Goal: Task Accomplishment & Management: Use online tool/utility

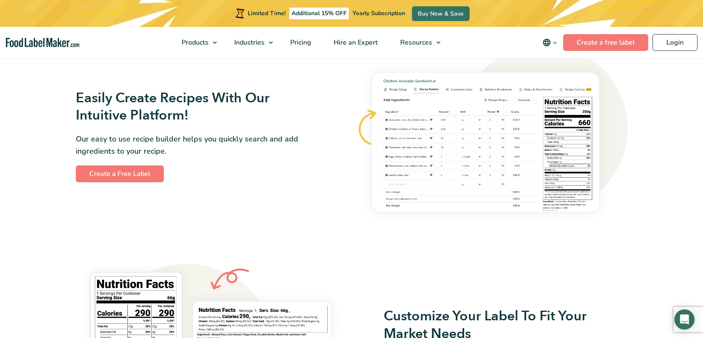
scroll to position [502, 0]
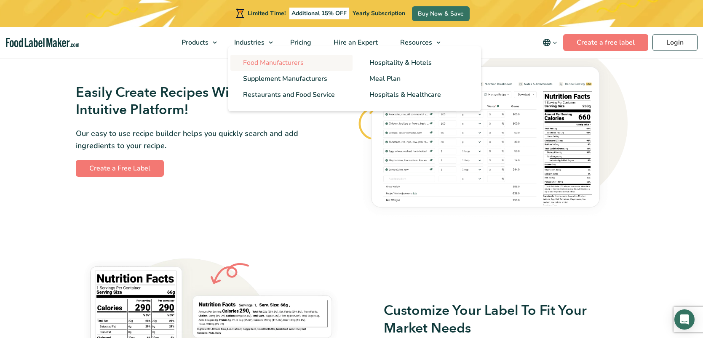
click at [264, 59] on span "Food Manufacturers" at bounding box center [273, 62] width 61 height 9
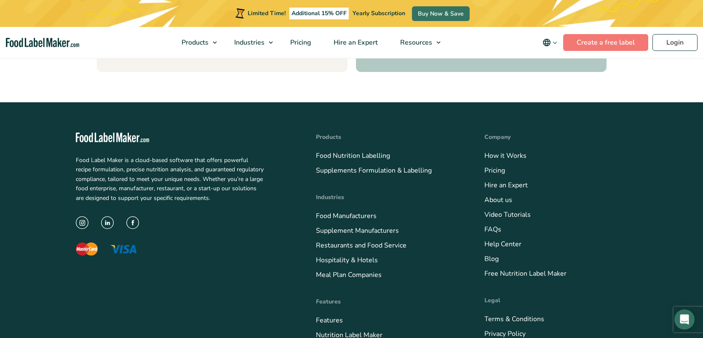
scroll to position [3593, 0]
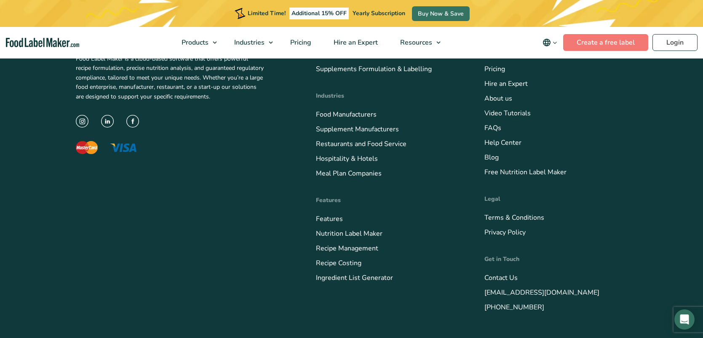
click at [438, 290] on div "Food Label Maker is a cloud-based software that offers powerful recipe formulat…" at bounding box center [352, 172] width 552 height 342
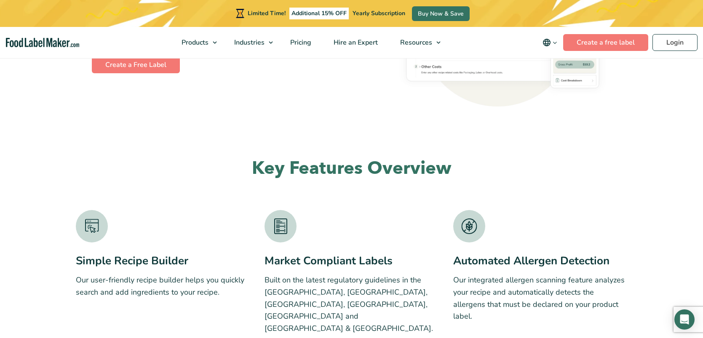
scroll to position [1408, 0]
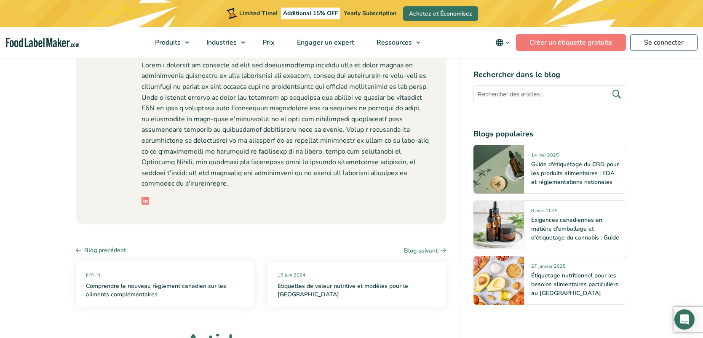
scroll to position [4435, 0]
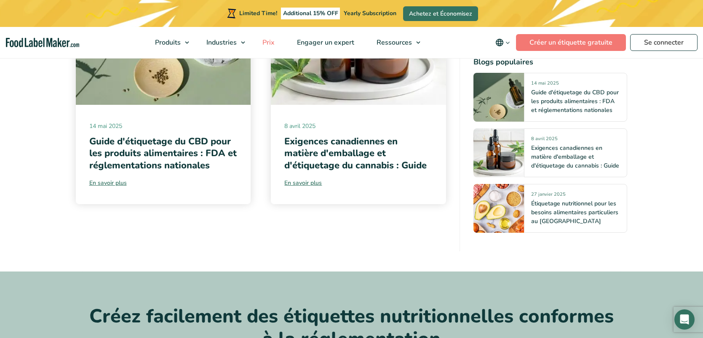
click at [275, 42] on span "Prix" at bounding box center [268, 42] width 16 height 9
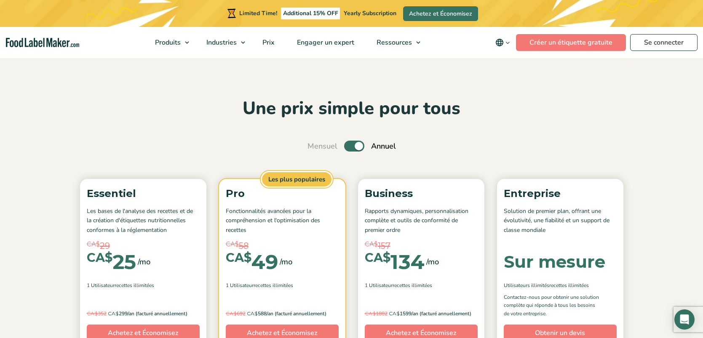
click at [349, 144] on label "Toggle" at bounding box center [354, 146] width 20 height 11
click at [315, 144] on input "Toggle" at bounding box center [311, 146] width 5 height 5
checkbox input "false"
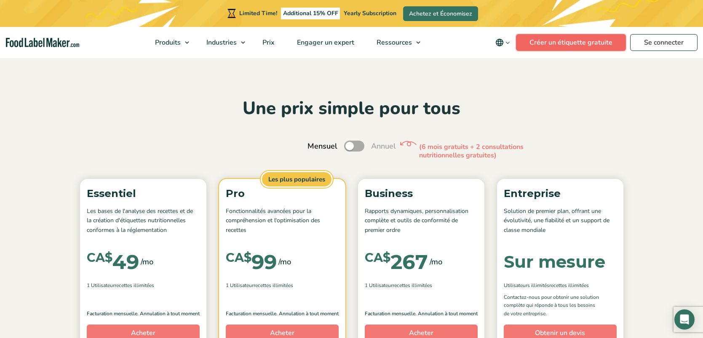
click at [534, 43] on link "Créer un étiquette gratuite" at bounding box center [571, 42] width 110 height 17
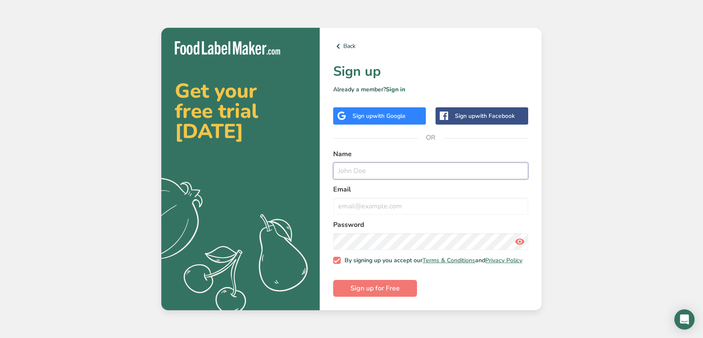
click at [360, 171] on input "text" at bounding box center [430, 171] width 195 height 17
type input "Federico Mazziotti"
type input "info@anitaempanadas.com"
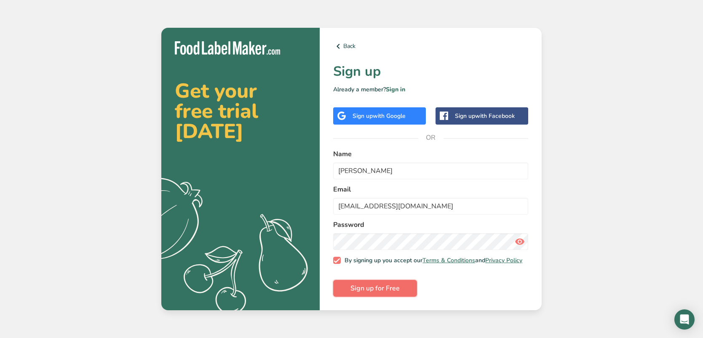
click at [395, 292] on span "Sign up for Free" at bounding box center [374, 288] width 49 height 10
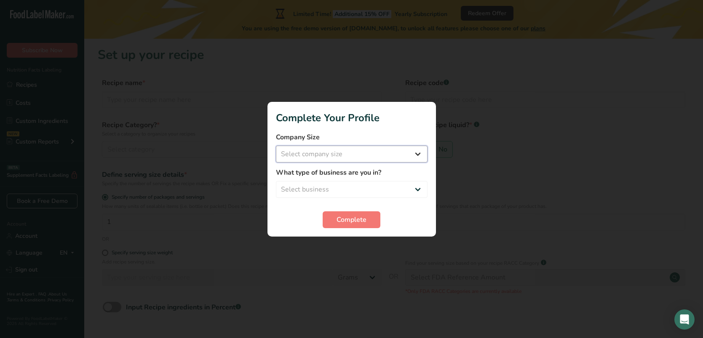
click at [341, 153] on select "Select company size Fewer than 10 Employees 10 to 50 Employees 51 to 500 Employ…" at bounding box center [352, 154] width 152 height 17
select select "2"
click at [276, 146] on select "Select company size Fewer than 10 Employees 10 to 50 Employees 51 to 500 Employ…" at bounding box center [352, 154] width 152 height 17
click at [340, 188] on select "Select business Packaged Food Manufacturer Restaurant & Cafe Bakery Meal Plans …" at bounding box center [352, 189] width 152 height 17
select select "2"
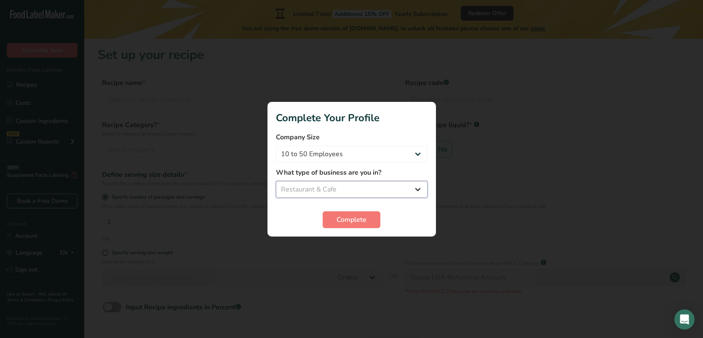
click at [276, 181] on select "Select business Packaged Food Manufacturer Restaurant & Cafe Bakery Meal Plans …" at bounding box center [352, 189] width 152 height 17
click at [333, 221] on button "Complete" at bounding box center [352, 219] width 58 height 17
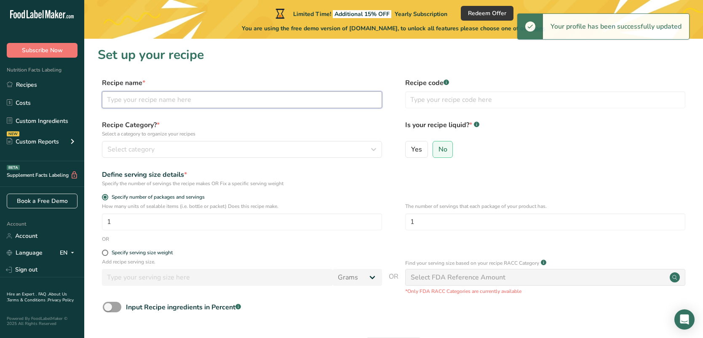
click at [124, 99] on input "text" at bounding box center [242, 99] width 280 height 17
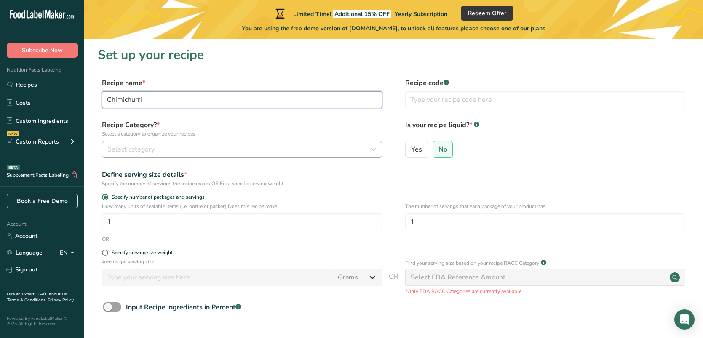
type input "Chimichurri"
click at [128, 147] on span "Select category" at bounding box center [130, 149] width 47 height 10
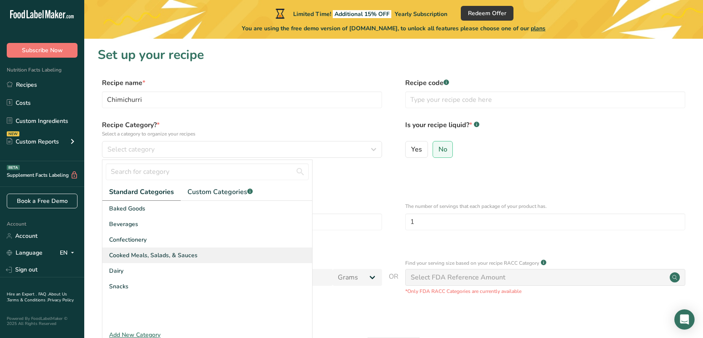
click at [147, 259] on span "Cooked Meals, Salads, & Sauces" at bounding box center [153, 255] width 88 height 9
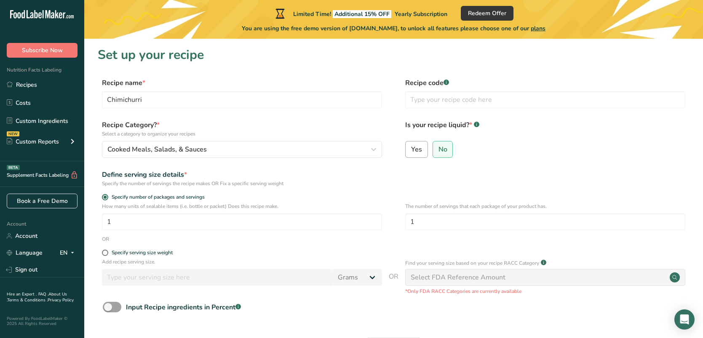
click at [411, 146] on span "Yes" at bounding box center [416, 149] width 11 height 8
click at [411, 147] on input "Yes" at bounding box center [408, 149] width 5 height 5
radio input "true"
radio input "false"
select select "22"
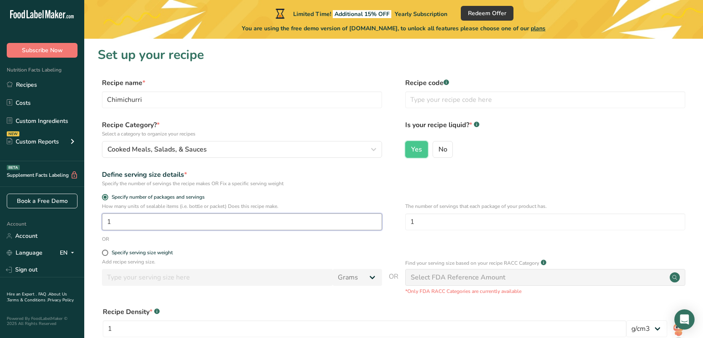
click at [195, 225] on input "1" at bounding box center [242, 222] width 280 height 17
type input "84"
click at [202, 249] on form "Recipe name * Chimichurri Recipe code .a-a{fill:#347362;}.b-a{fill:#fff;} Recip…" at bounding box center [394, 245] width 592 height 334
click at [107, 254] on span at bounding box center [105, 253] width 6 height 6
click at [107, 254] on input "Specify serving size weight" at bounding box center [104, 252] width 5 height 5
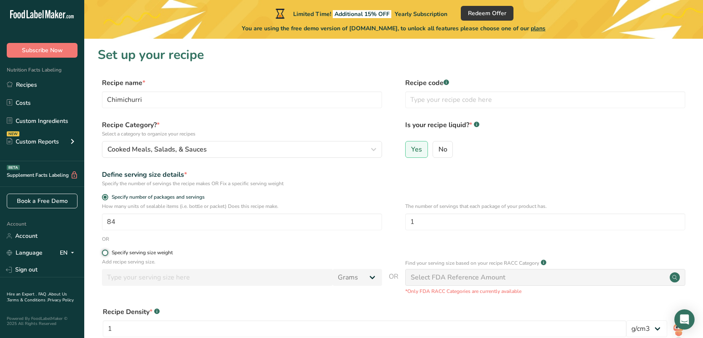
radio input "true"
radio input "false"
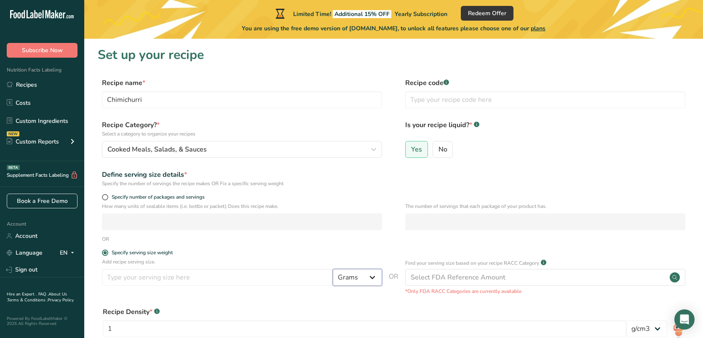
click at [343, 278] on select "Grams kg mg mcg lb oz l mL fl oz tbsp tsp cup qt gallon" at bounding box center [357, 277] width 49 height 17
select select "16"
click at [333, 270] on select "Grams kg mg mcg lb oz l mL fl oz tbsp tsp cup qt gallon" at bounding box center [357, 277] width 49 height 17
click at [263, 273] on input "number" at bounding box center [217, 277] width 231 height 17
type input "21"
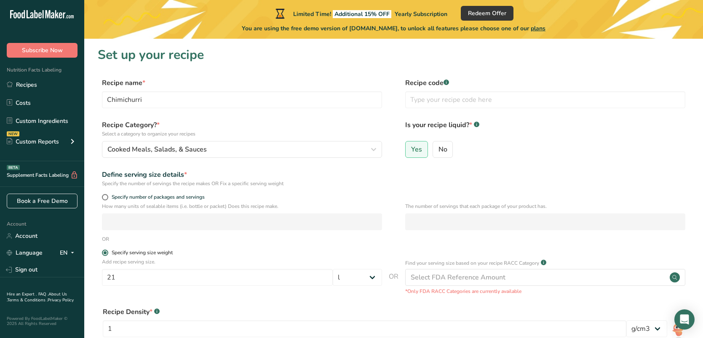
click at [307, 251] on label "Specify serving size weight" at bounding box center [242, 253] width 280 height 6
click at [107, 251] on input "Specify serving size weight" at bounding box center [104, 252] width 5 height 5
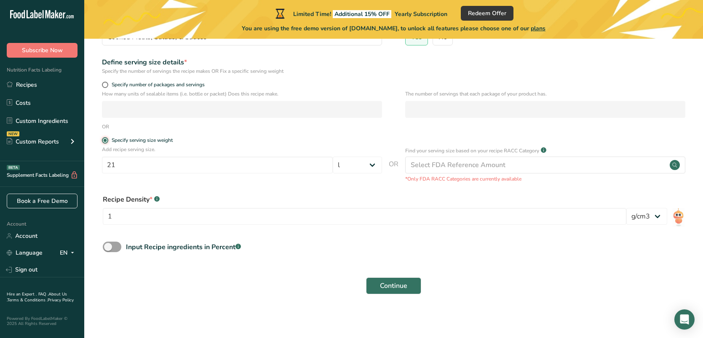
scroll to position [115, 0]
click at [377, 285] on button "Continue" at bounding box center [393, 284] width 55 height 17
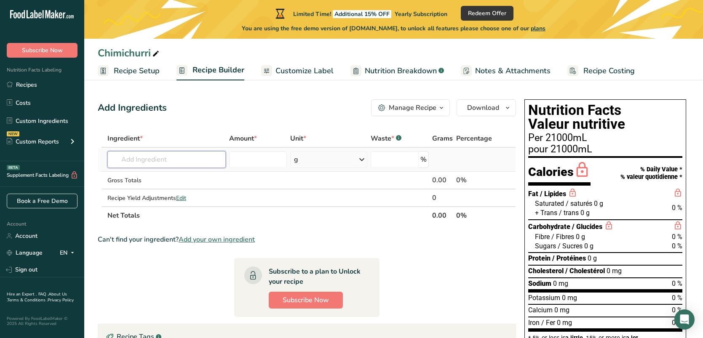
click at [164, 156] on input "text" at bounding box center [166, 159] width 118 height 17
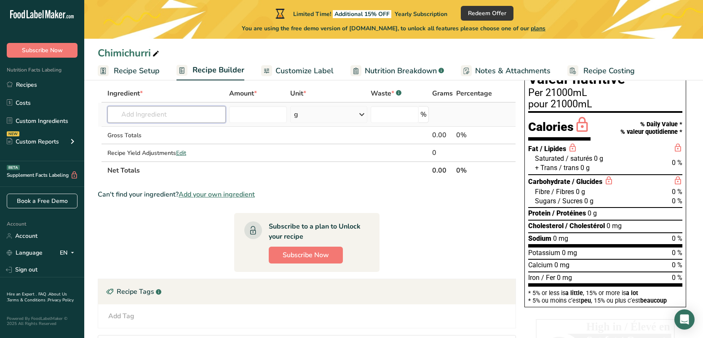
scroll to position [42, 0]
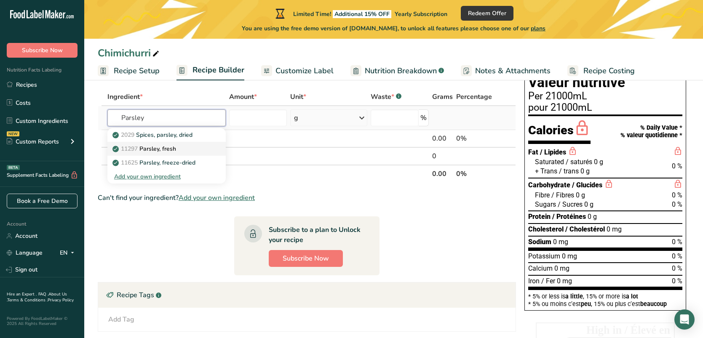
type input "Parsley"
click at [161, 150] on p "11297 Parsley, fresh" at bounding box center [145, 148] width 62 height 9
type input "Parsley, fresh"
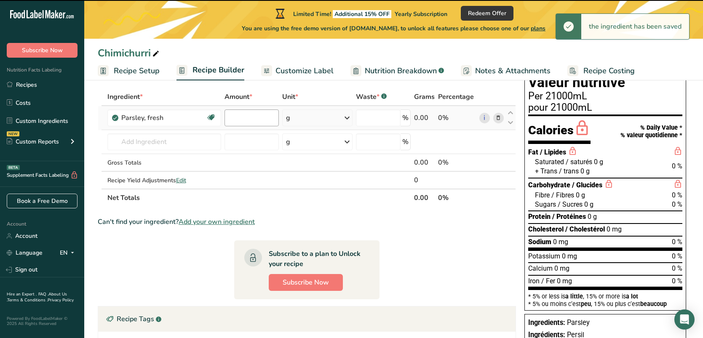
type input "0"
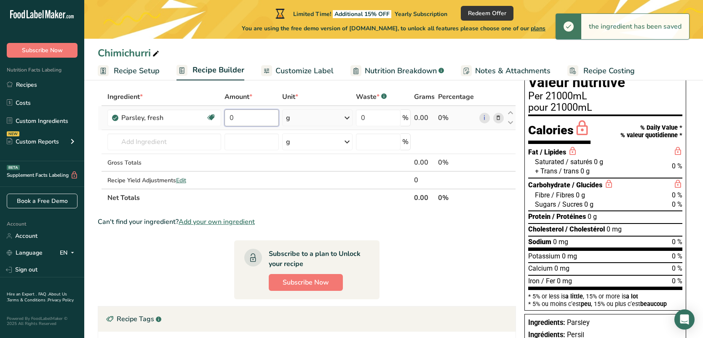
click at [261, 117] on input "0" at bounding box center [251, 117] width 54 height 17
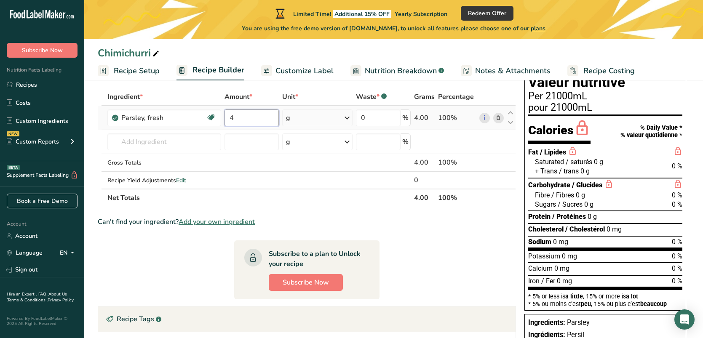
type input "4"
click at [299, 119] on div "Ingredient * Amount * Unit * Waste * .a-a{fill:#347362;}.b-a{fill:#fff;} Grams …" at bounding box center [307, 147] width 418 height 119
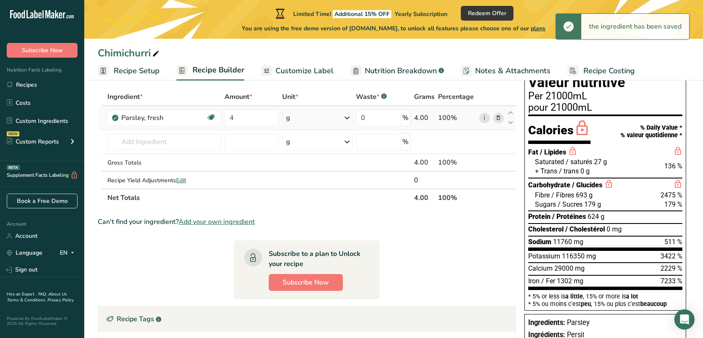
click at [345, 116] on icon at bounding box center [347, 117] width 10 height 15
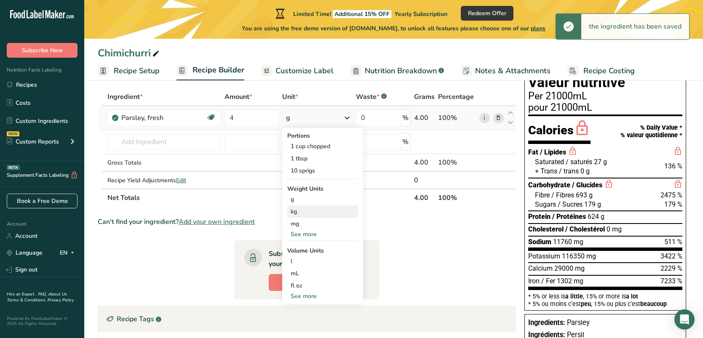
click at [304, 214] on div "kg" at bounding box center [322, 212] width 71 height 12
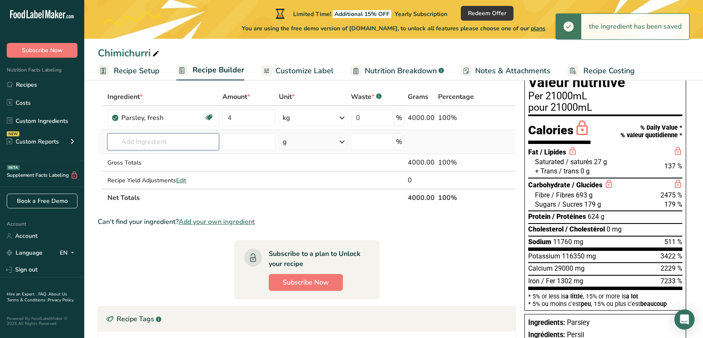
click at [187, 141] on input "text" at bounding box center [163, 141] width 112 height 17
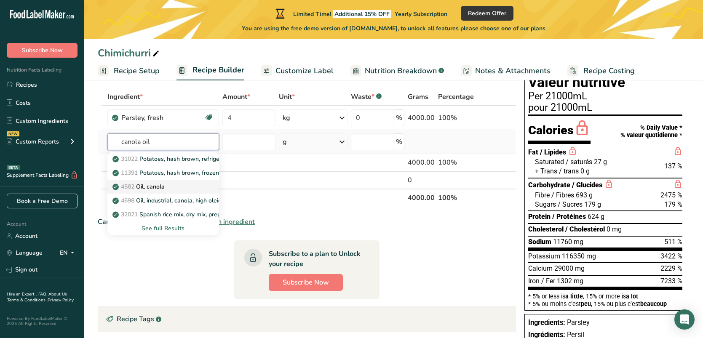
type input "canola oil"
click at [160, 184] on p "4582 Oil, canola" at bounding box center [139, 186] width 51 height 9
type input "Oil, canola"
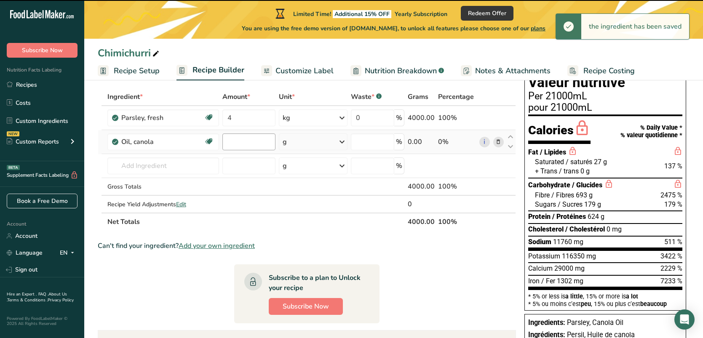
type input "0"
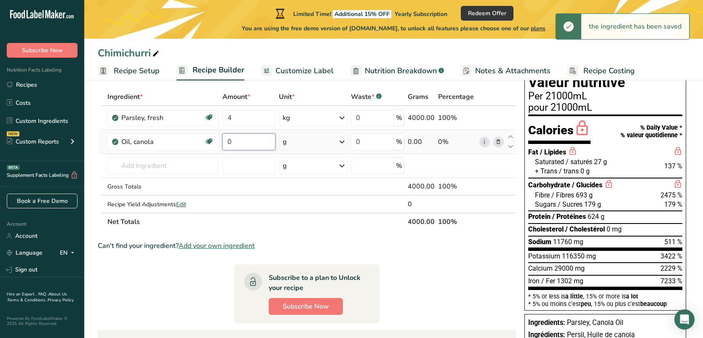
click at [236, 142] on input "0" at bounding box center [248, 141] width 53 height 17
click at [290, 142] on div "Ingredient * Amount * Unit * Waste * .a-a{fill:#347362;}.b-a{fill:#fff;} Grams …" at bounding box center [307, 159] width 418 height 143
click at [342, 141] on icon at bounding box center [342, 141] width 10 height 15
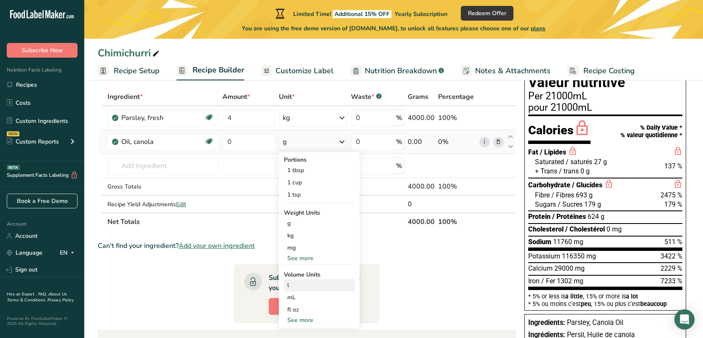
click at [294, 288] on div "l" at bounding box center [319, 285] width 64 height 9
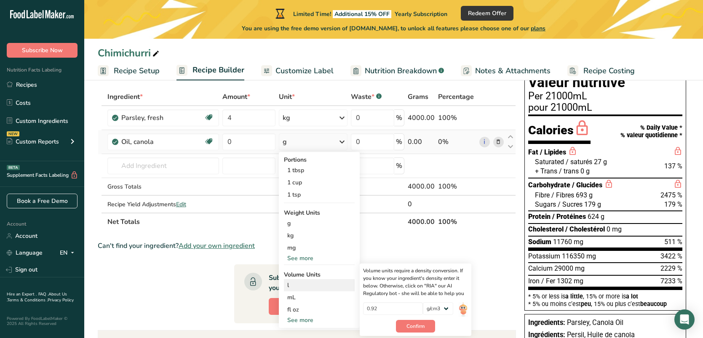
click at [298, 286] on div "l" at bounding box center [319, 285] width 64 height 9
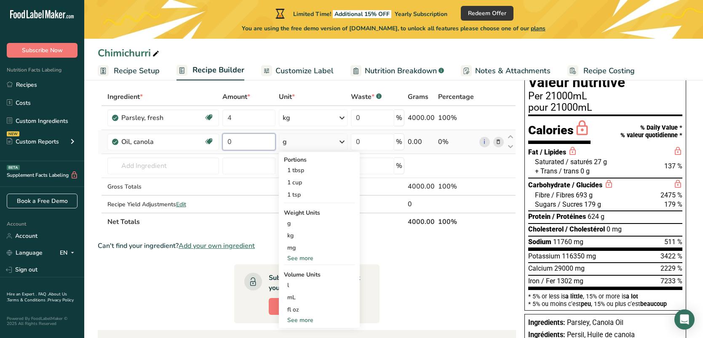
click at [251, 145] on input "0" at bounding box center [248, 141] width 53 height 17
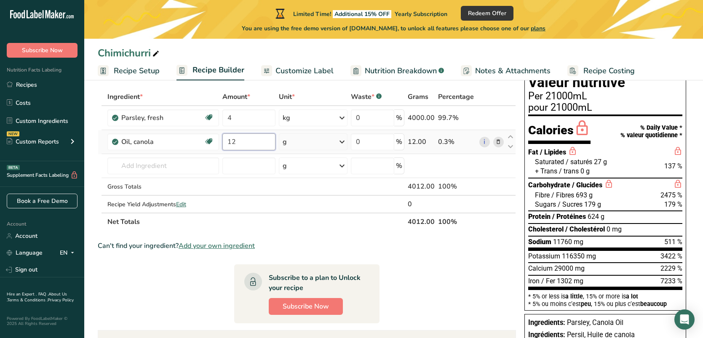
type input "12"
click at [344, 141] on div "Ingredient * Amount * Unit * Waste * .a-a{fill:#347362;}.b-a{fill:#fff;} Grams …" at bounding box center [307, 159] width 418 height 143
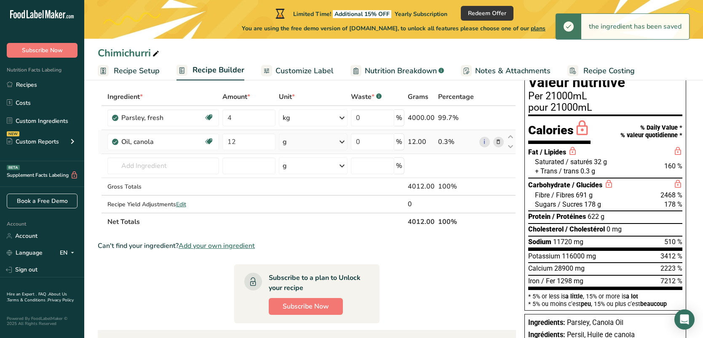
click at [344, 143] on icon at bounding box center [342, 141] width 10 height 15
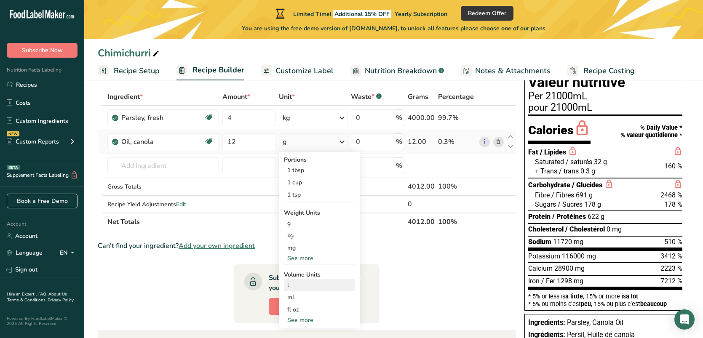
click at [287, 287] on div "l Volume units require a density conversion. If you know your ingredient's dens…" at bounding box center [319, 285] width 71 height 12
click at [290, 286] on div "l" at bounding box center [319, 285] width 64 height 9
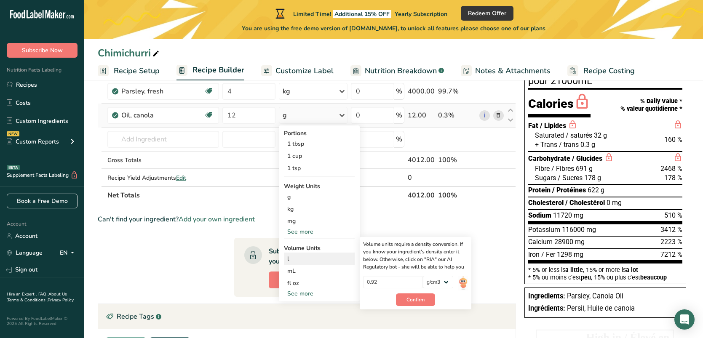
scroll to position [69, 0]
click at [432, 282] on select "lb/ft3 g/cm3" at bounding box center [438, 281] width 30 height 13
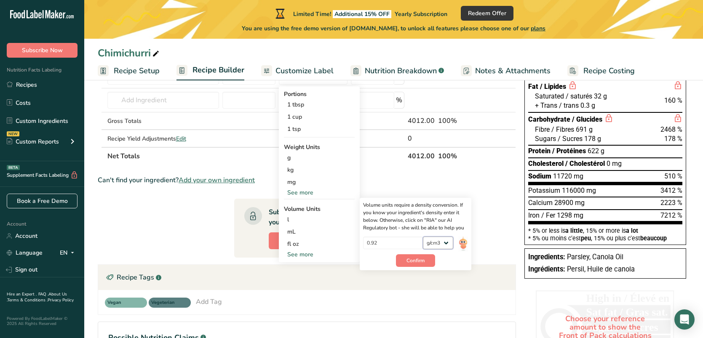
scroll to position [109, 0]
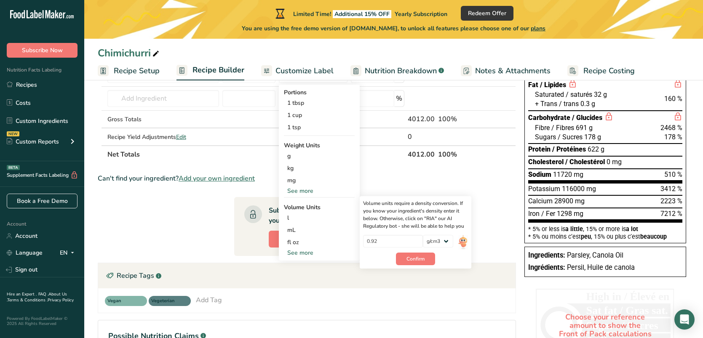
click at [413, 185] on section "Ingredient * Amount * Unit * Waste * .a-a{fill:#347362;}.b-a{fill:#fff;} Grams …" at bounding box center [307, 231] width 418 height 421
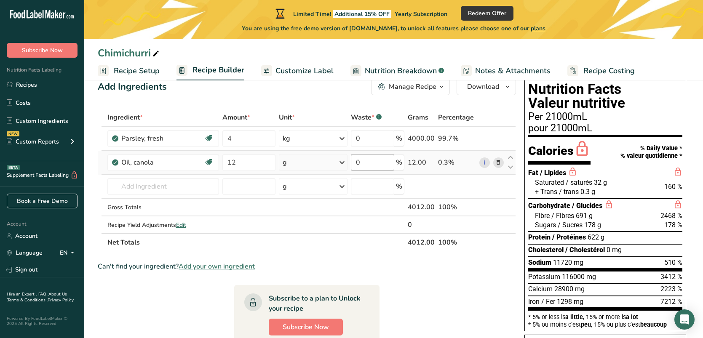
scroll to position [20, 0]
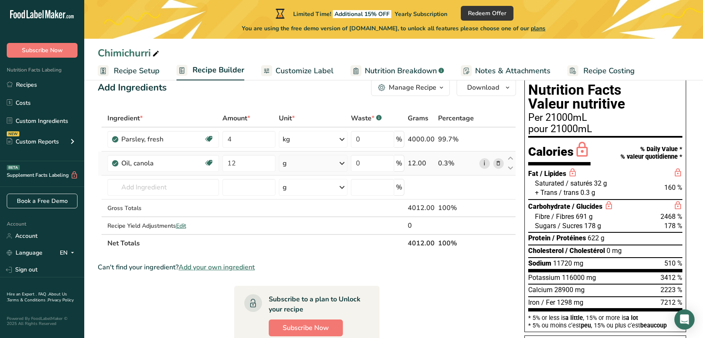
click at [482, 162] on link "i" at bounding box center [484, 163] width 11 height 11
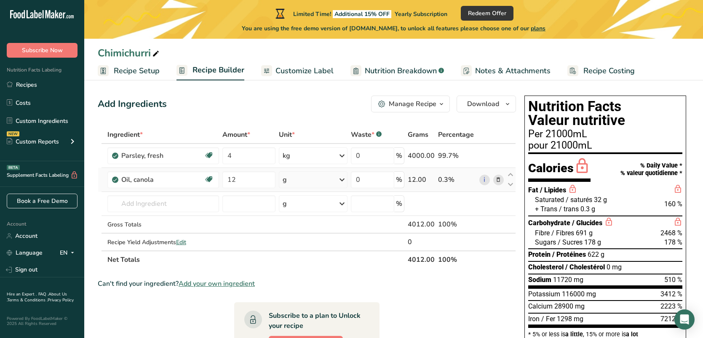
scroll to position [0, 0]
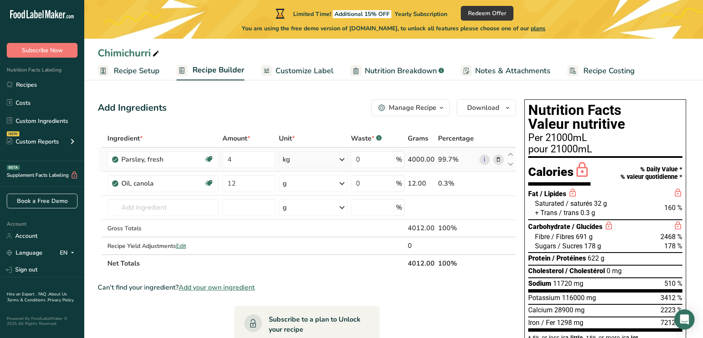
click at [310, 161] on div "kg" at bounding box center [313, 159] width 69 height 17
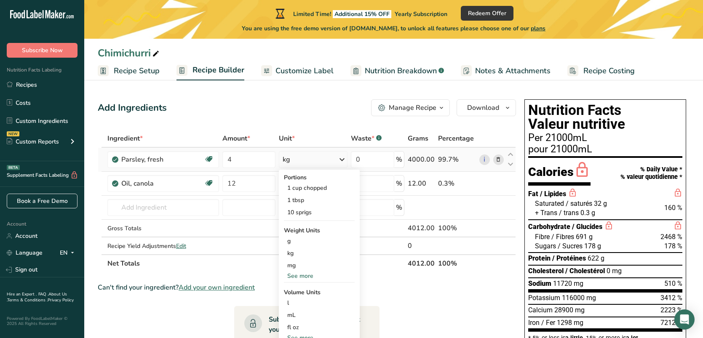
click at [310, 161] on div "kg" at bounding box center [313, 159] width 69 height 17
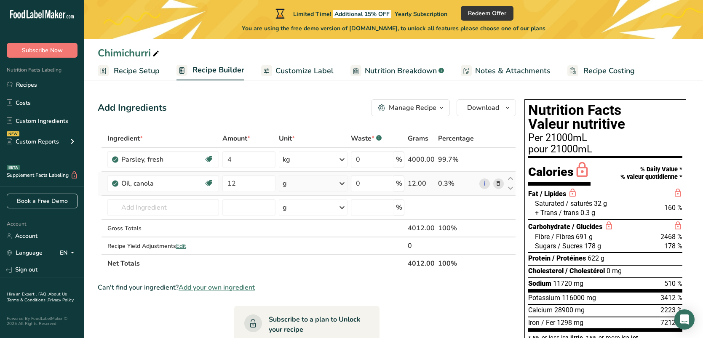
click at [294, 187] on div "g" at bounding box center [313, 183] width 69 height 17
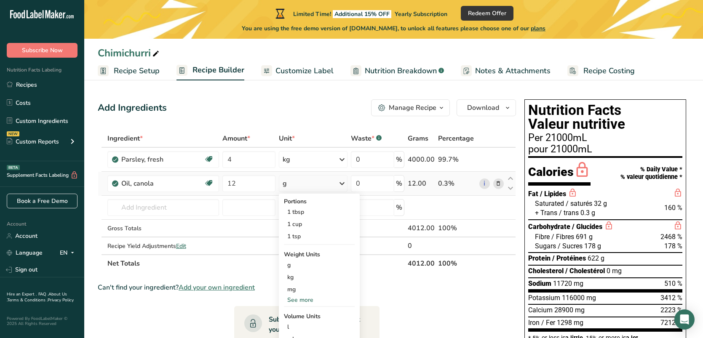
click at [294, 187] on div "g" at bounding box center [313, 183] width 69 height 17
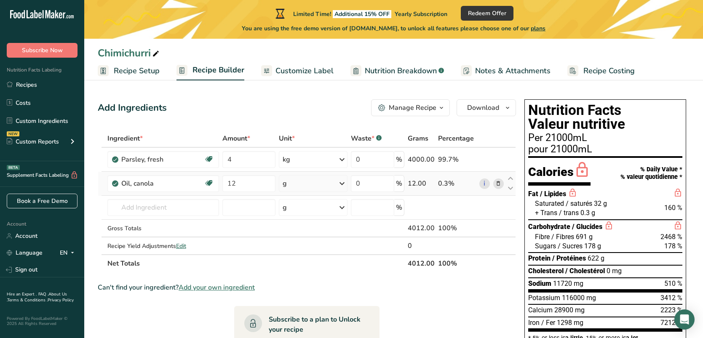
click at [299, 183] on div "g" at bounding box center [313, 183] width 69 height 17
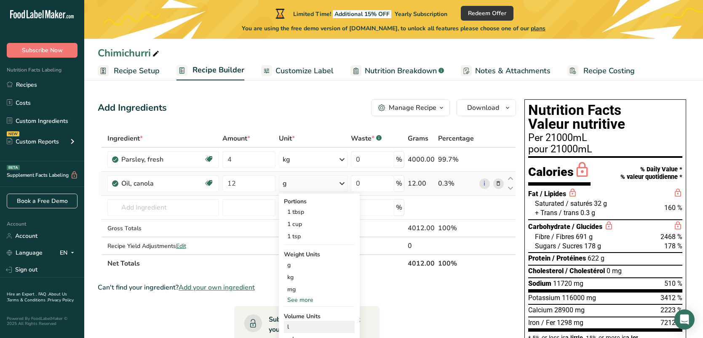
click at [297, 326] on div "l" at bounding box center [319, 327] width 64 height 9
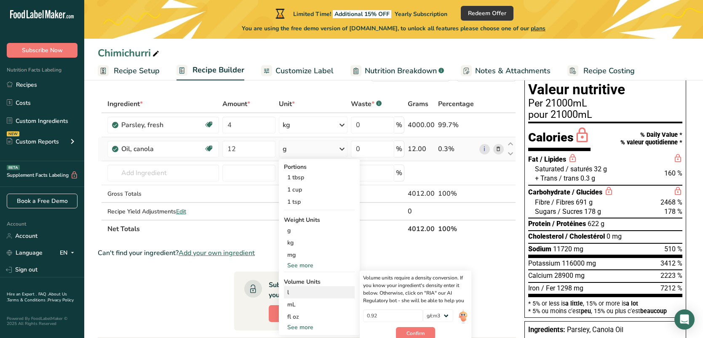
scroll to position [36, 0]
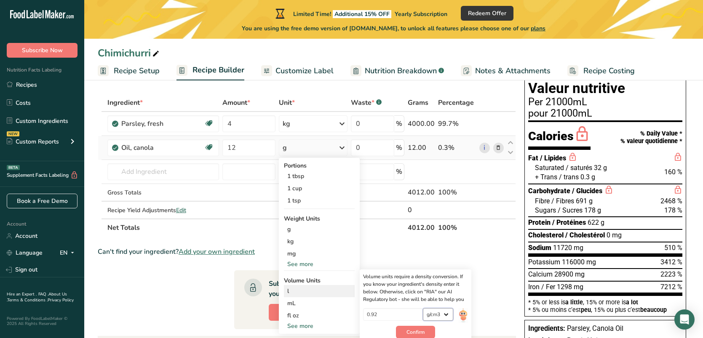
click at [433, 315] on select "lb/ft3 g/cm3" at bounding box center [438, 314] width 30 height 13
click at [414, 329] on span "Confirm" at bounding box center [415, 332] width 18 height 8
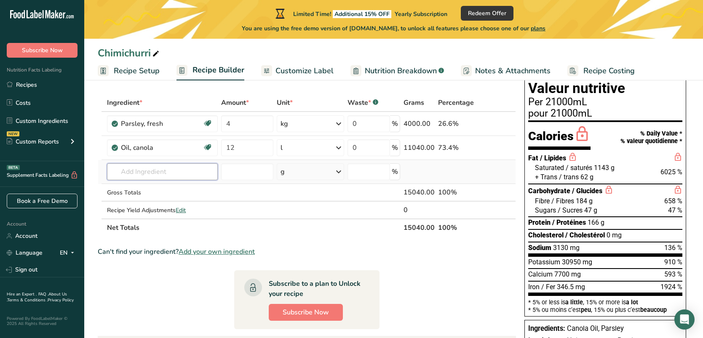
click at [178, 174] on input "text" at bounding box center [162, 171] width 111 height 17
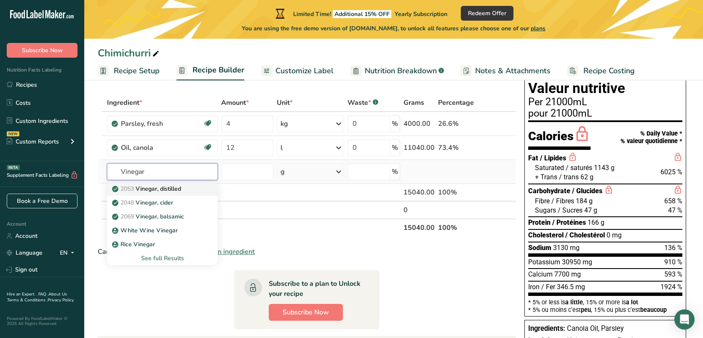
type input "Vinegar"
click at [165, 192] on p "2053 Vinegar, distilled" at bounding box center [147, 188] width 67 height 9
type input "Vinegar, distilled"
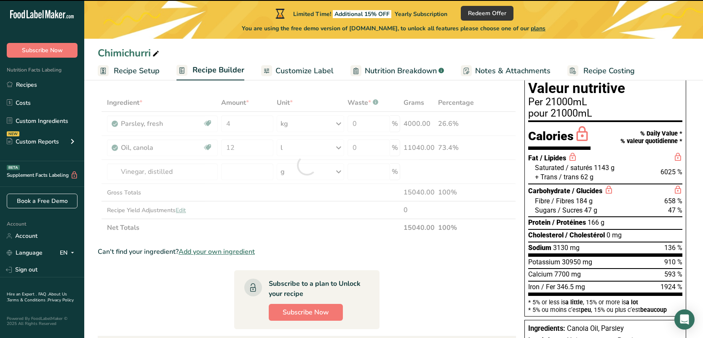
type input "0"
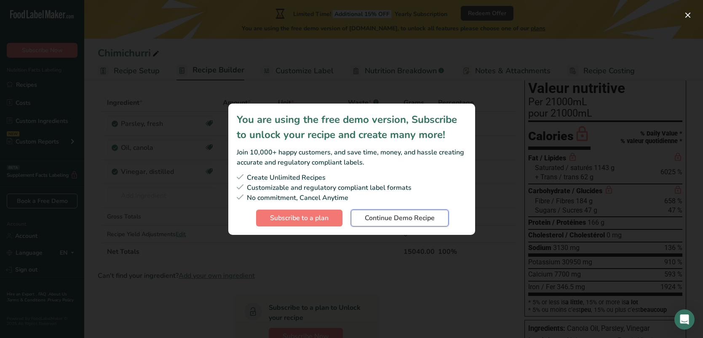
click at [373, 219] on span "Continue Demo Recipe" at bounding box center [400, 218] width 70 height 10
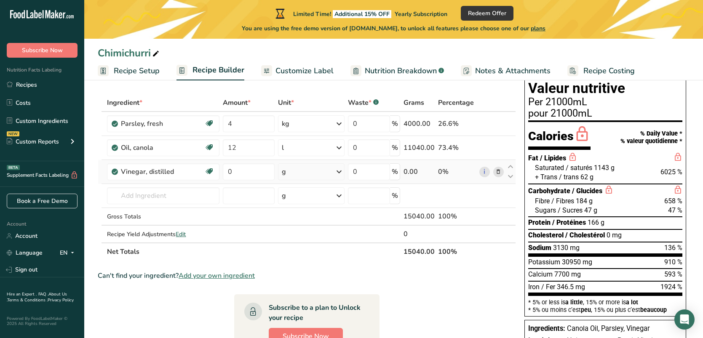
click at [309, 169] on div "g" at bounding box center [311, 171] width 66 height 17
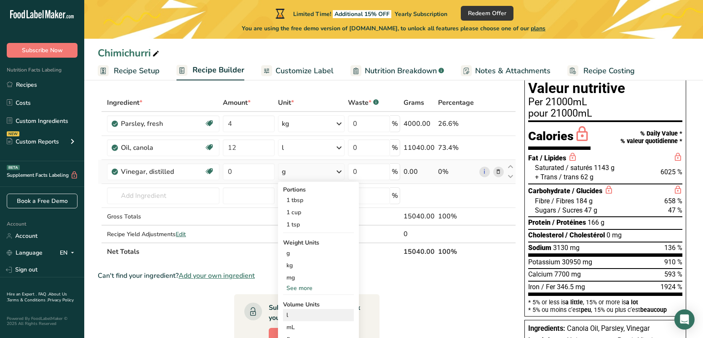
click at [304, 317] on div "l" at bounding box center [318, 315] width 64 height 9
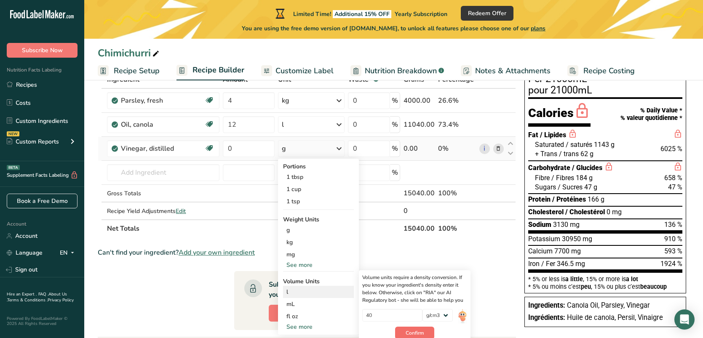
scroll to position [70, 0]
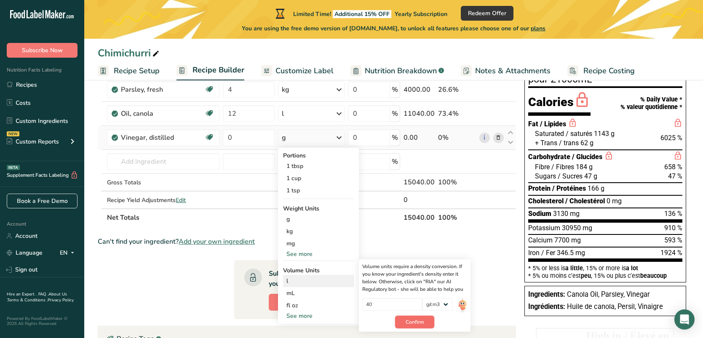
click at [413, 321] on span "Confirm" at bounding box center [415, 322] width 18 height 8
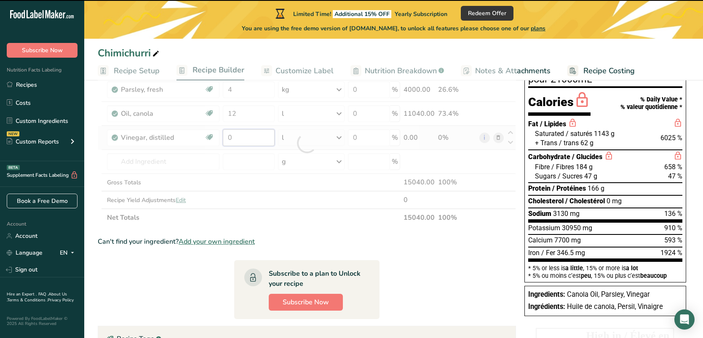
click at [240, 136] on input "0" at bounding box center [249, 137] width 52 height 17
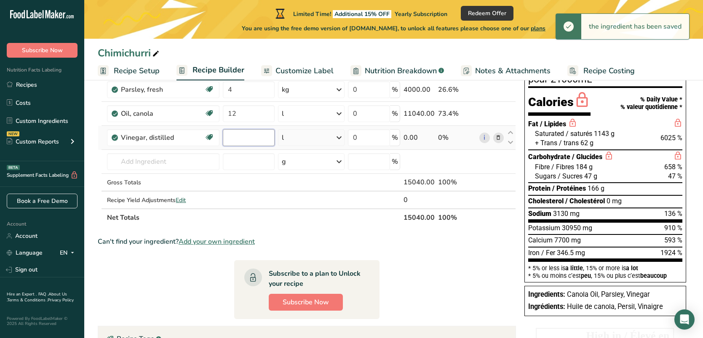
type input "1"
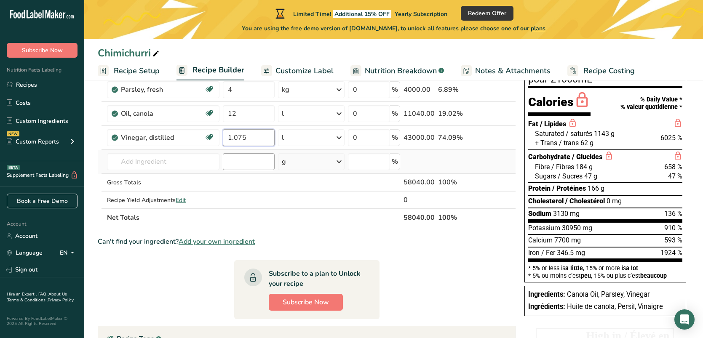
type input "1.075"
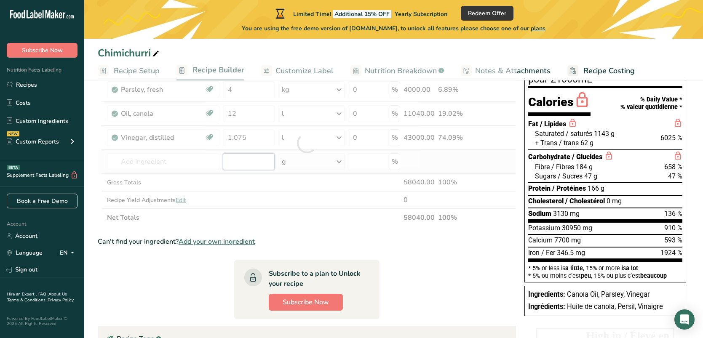
click at [245, 159] on div "Ingredient * Amount * Unit * Waste * .a-a{fill:#347362;}.b-a{fill:#fff;} Grams …" at bounding box center [307, 143] width 418 height 167
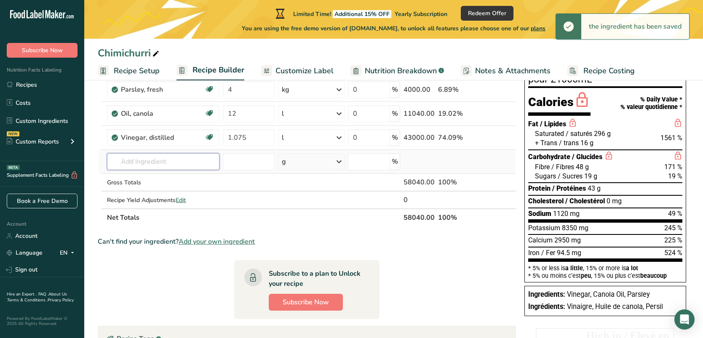
click at [157, 159] on input "text" at bounding box center [163, 161] width 112 height 17
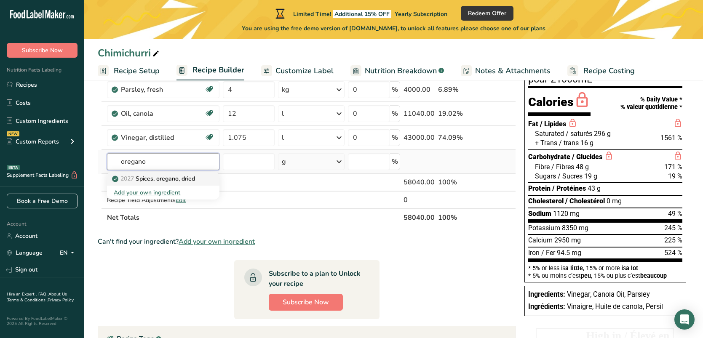
type input "oregano"
click at [163, 182] on p "2027 Spices, oregano, dried" at bounding box center [154, 178] width 81 height 9
type input "Spices, oregano, dried"
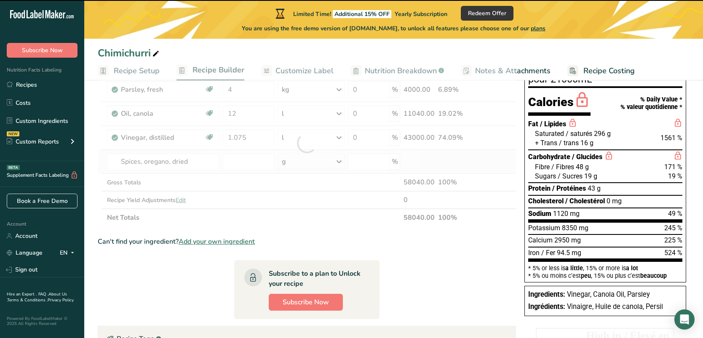
type input "0"
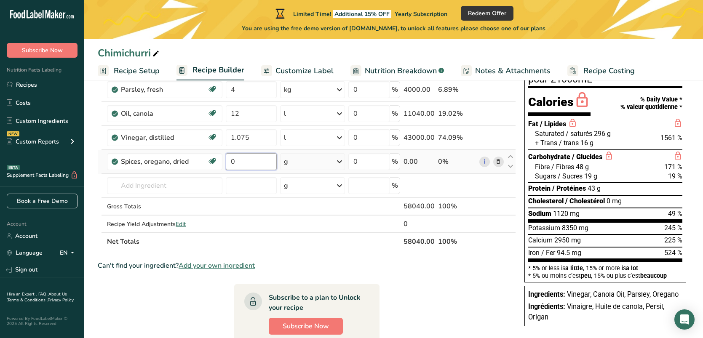
click at [246, 167] on input "0" at bounding box center [251, 161] width 51 height 17
type input "75"
click at [174, 183] on div "Ingredient * Amount * Unit * Waste * .a-a{fill:#347362;}.b-a{fill:#fff;} Grams …" at bounding box center [307, 155] width 418 height 191
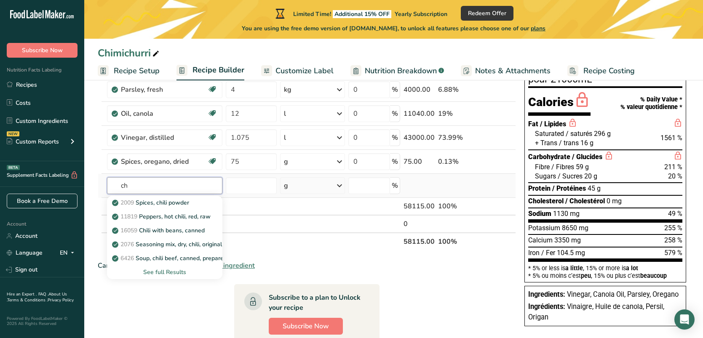
type input "c"
type input "f"
type input "peppe"
click at [208, 230] on p "2031 Spices, pepper, red or cayenne" at bounding box center [166, 230] width 105 height 9
type input "Spices, pepper, red or cayenne"
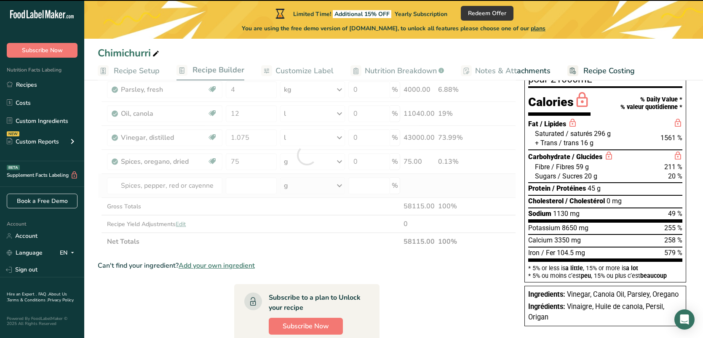
type input "0"
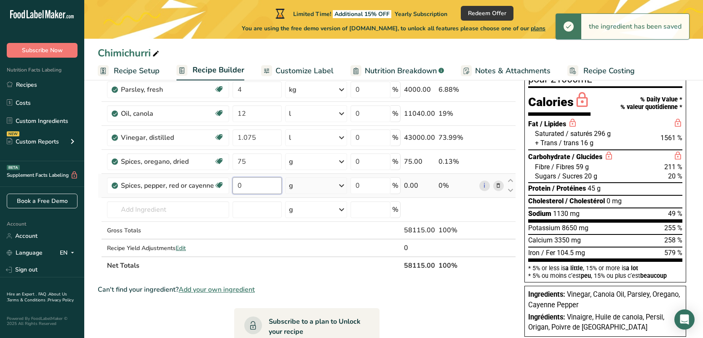
click at [254, 187] on input "0" at bounding box center [256, 185] width 49 height 17
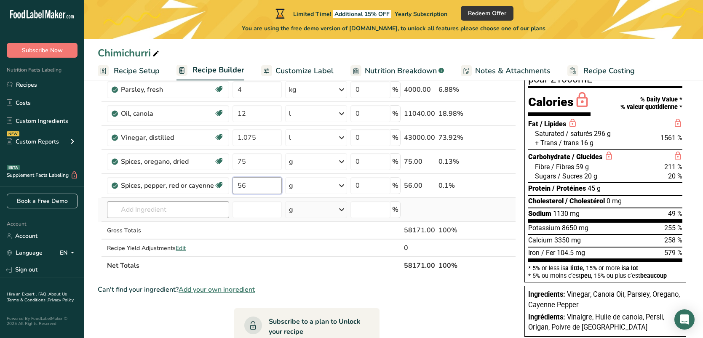
type input "56"
click at [142, 208] on div "Ingredient * Amount * Unit * Waste * .a-a{fill:#347362;}.b-a{fill:#fff;} Grams …" at bounding box center [307, 167] width 418 height 215
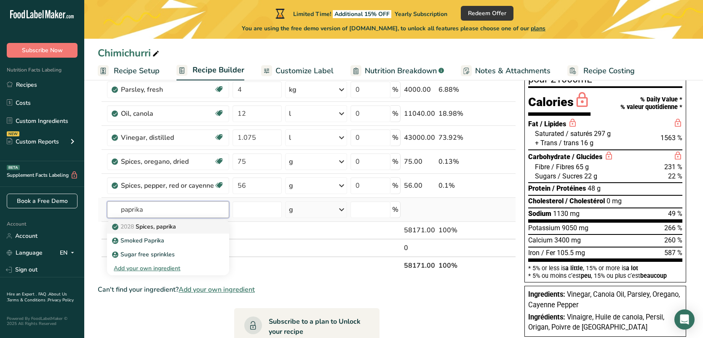
type input "paprika"
click at [173, 227] on p "2028 Spices, paprika" at bounding box center [145, 226] width 62 height 9
type input "Spices, paprika"
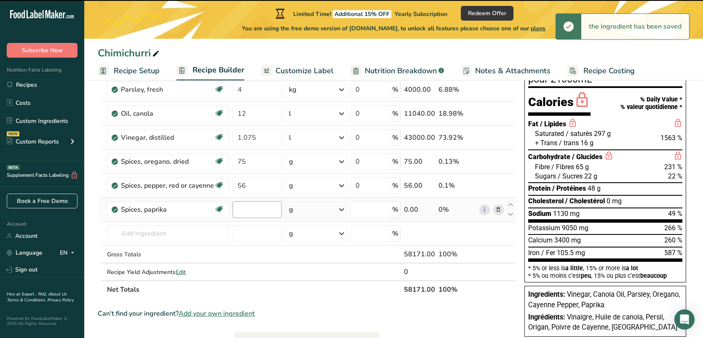
type input "0"
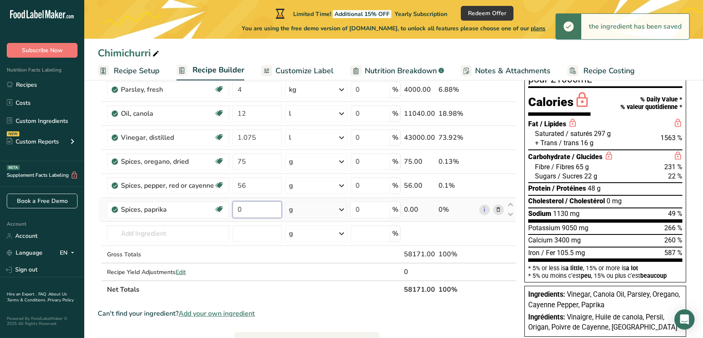
click at [243, 209] on input "0" at bounding box center [256, 209] width 49 height 17
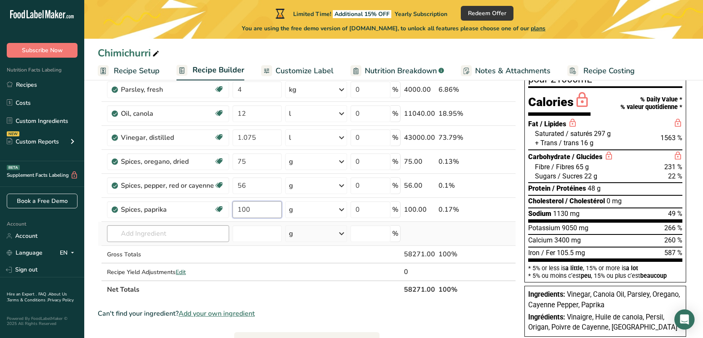
type input "100"
click at [132, 234] on div "Ingredient * Amount * Unit * Waste * .a-a{fill:#347362;}.b-a{fill:#fff;} Grams …" at bounding box center [307, 179] width 418 height 239
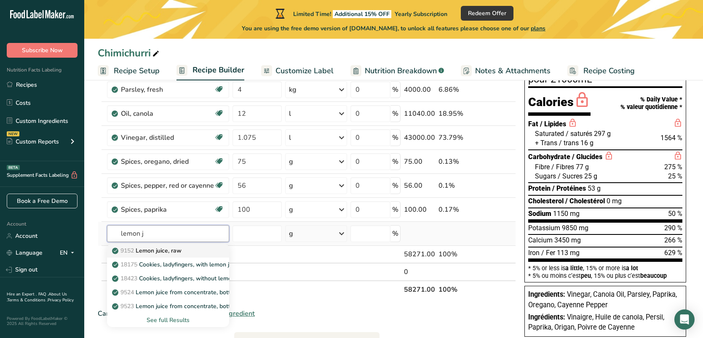
type input "lemon j"
click at [172, 252] on p "9152 Lemon juice, raw" at bounding box center [148, 250] width 68 height 9
type input "Lemon juice, raw"
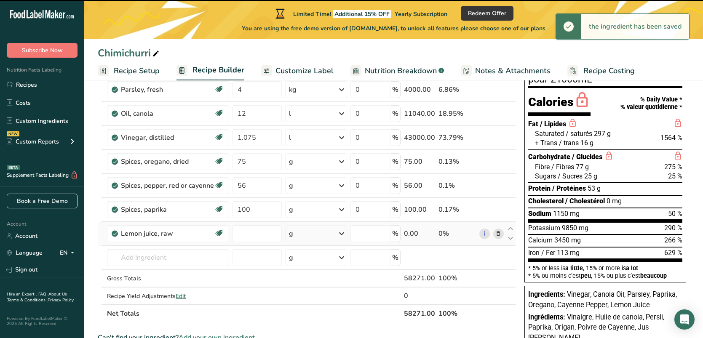
type input "0"
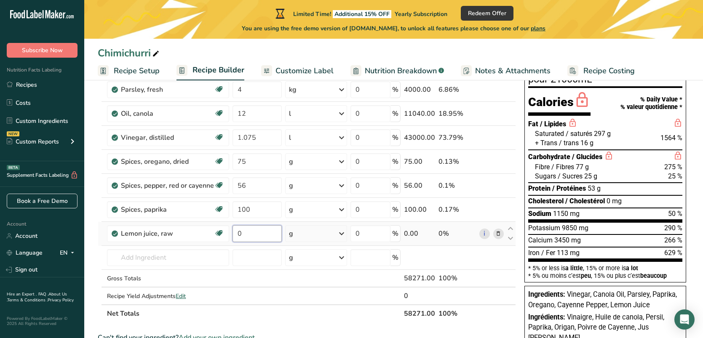
click at [261, 232] on input "0" at bounding box center [256, 233] width 49 height 17
type input "300"
click at [341, 230] on div "Ingredient * Amount * Unit * Waste * .a-a{fill:#347362;}.b-a{fill:#fff;} Grams …" at bounding box center [307, 191] width 418 height 263
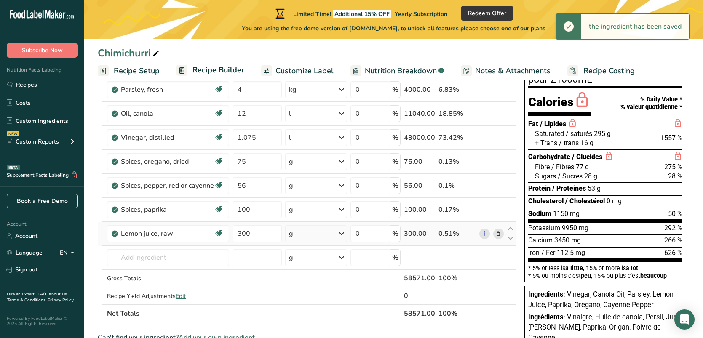
click at [339, 235] on icon at bounding box center [341, 233] width 10 height 15
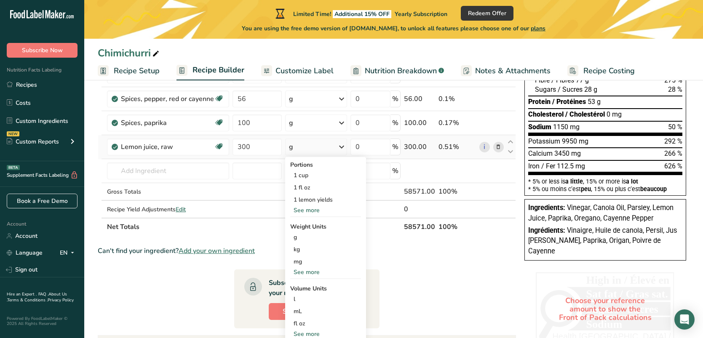
scroll to position [159, 0]
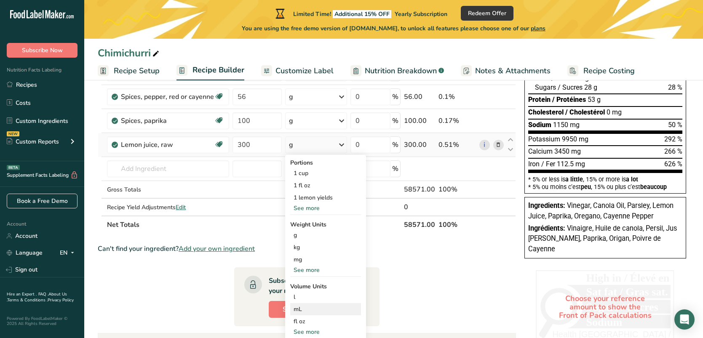
click at [297, 306] on div "mL" at bounding box center [326, 309] width 64 height 9
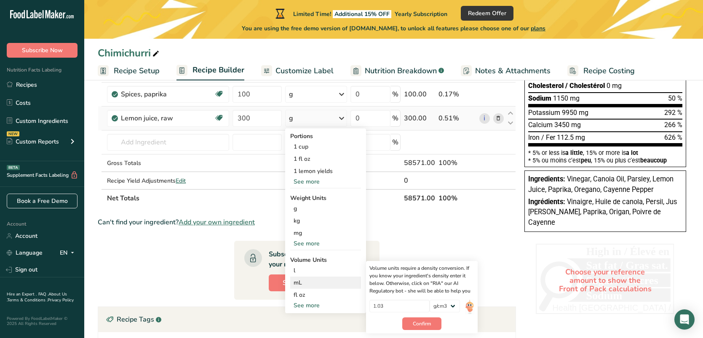
scroll to position [193, 0]
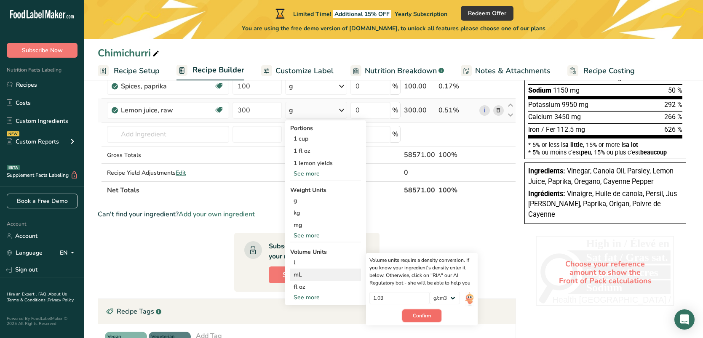
click at [416, 314] on span "Confirm" at bounding box center [422, 316] width 18 height 8
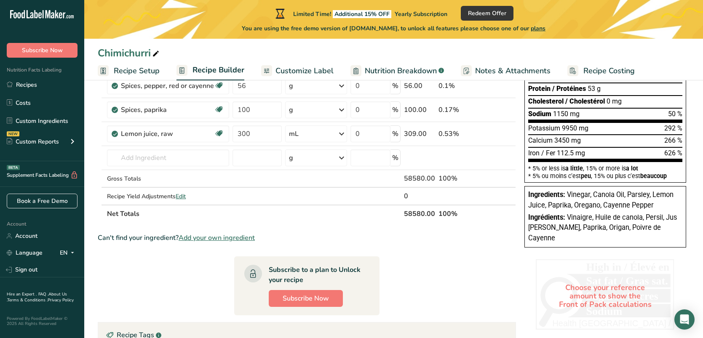
scroll to position [168, 0]
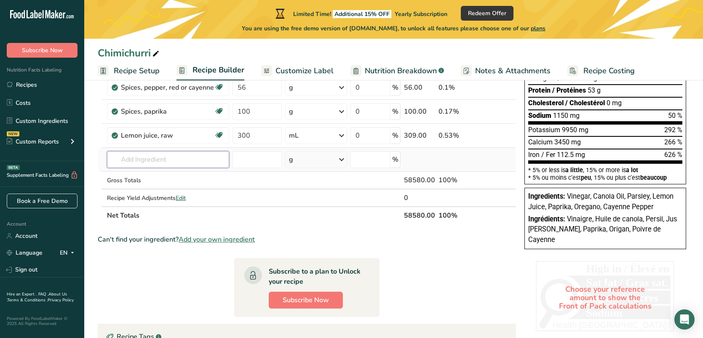
click at [213, 159] on input "text" at bounding box center [168, 159] width 122 height 17
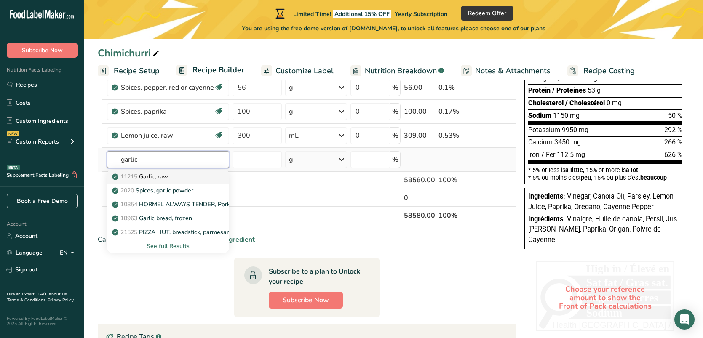
type input "garlic"
click at [168, 177] on p "11215 Garlic, raw" at bounding box center [141, 176] width 54 height 9
type input "Garlic, raw"
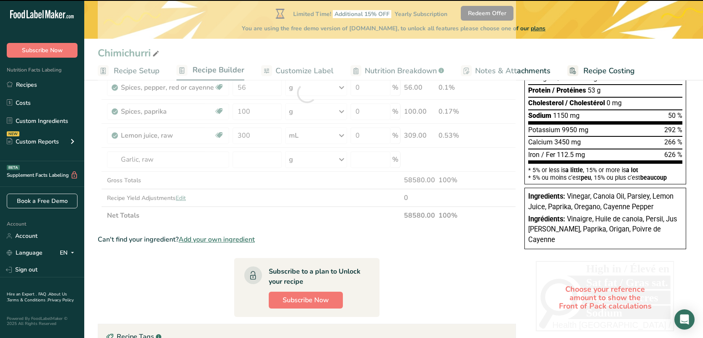
type input "0"
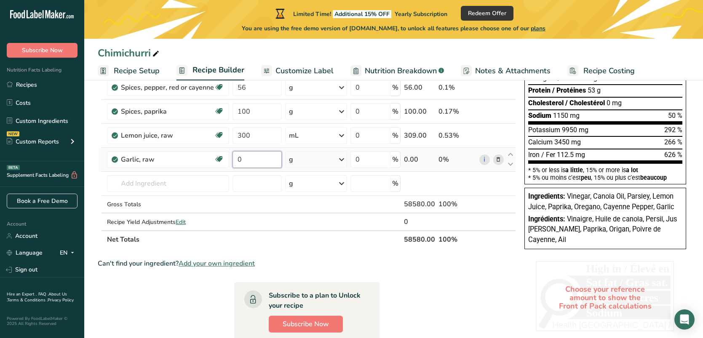
click at [240, 159] on input "0" at bounding box center [256, 159] width 49 height 17
click at [237, 160] on input "0" at bounding box center [256, 159] width 49 height 17
type input "500"
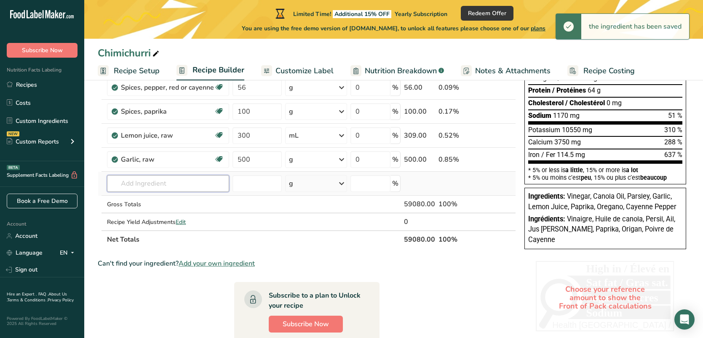
click at [134, 184] on div "Ingredient * Amount * Unit * Waste * .a-a{fill:#347362;}.b-a{fill:#fff;} Grams …" at bounding box center [307, 105] width 418 height 287
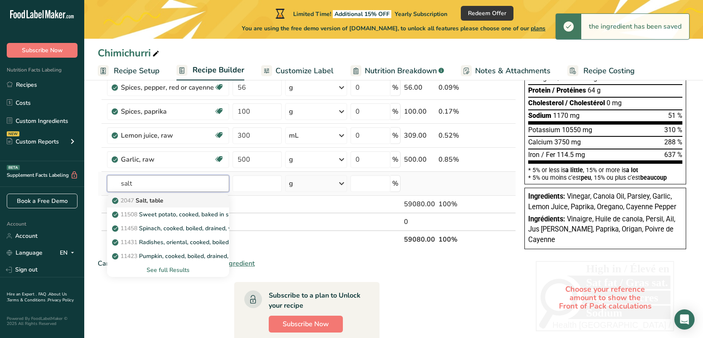
type input "salt"
click at [151, 202] on p "2047 Salt, table" at bounding box center [139, 200] width 50 height 9
type input "Salt, table"
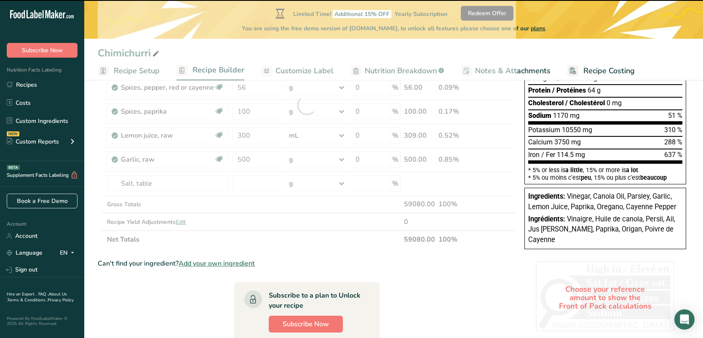
type input "0"
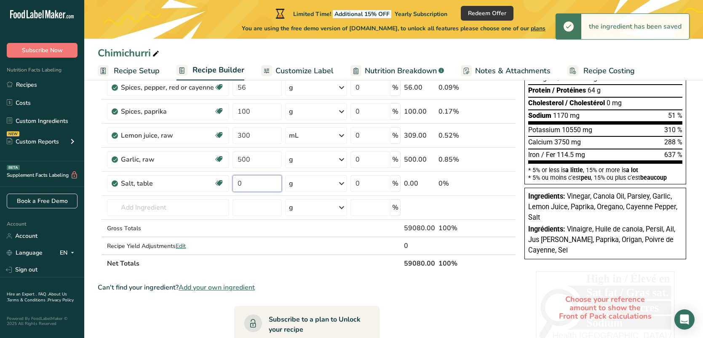
click at [246, 182] on input "0" at bounding box center [256, 183] width 49 height 17
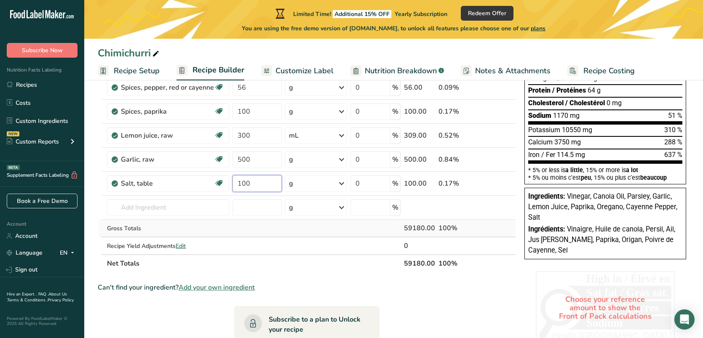
type input "100"
click at [254, 232] on div "Ingredient * Amount * Unit * Waste * .a-a{fill:#347362;}.b-a{fill:#fff;} Grams …" at bounding box center [307, 117] width 418 height 311
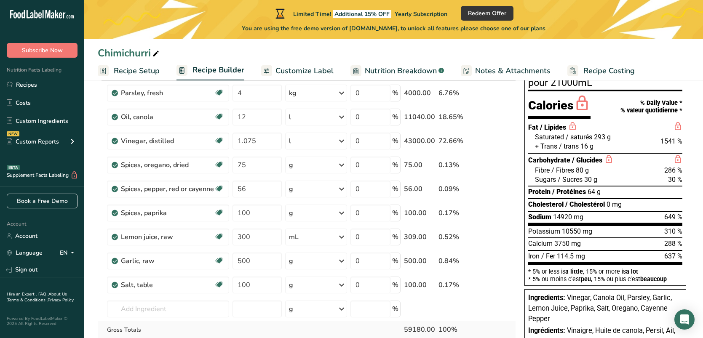
scroll to position [3, 0]
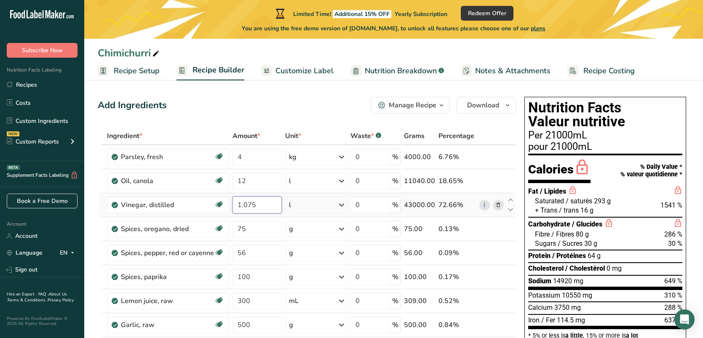
click at [270, 207] on input "1.075" at bounding box center [256, 205] width 49 height 17
click at [245, 205] on input "1.075" at bounding box center [256, 205] width 49 height 17
click at [424, 206] on div "43000.00" at bounding box center [419, 205] width 31 height 10
click at [342, 205] on icon at bounding box center [341, 205] width 10 height 15
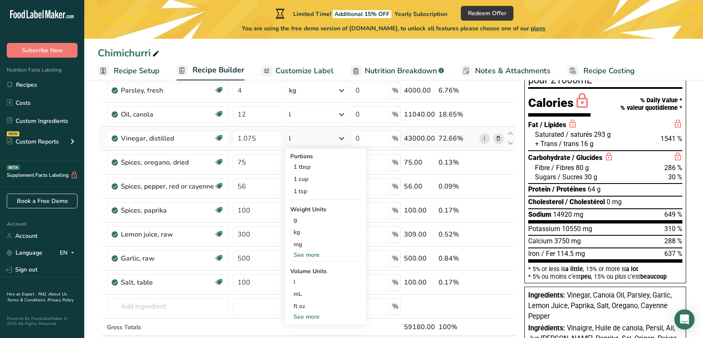
scroll to position [92, 0]
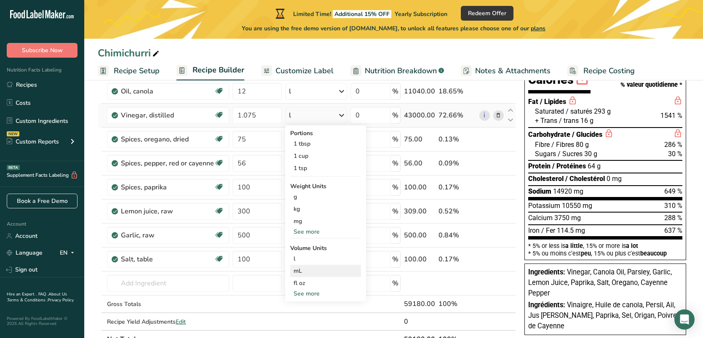
click at [301, 272] on div "mL" at bounding box center [326, 271] width 64 height 9
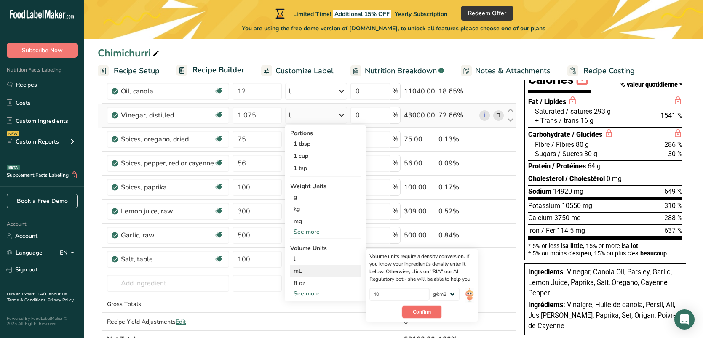
click at [415, 313] on span "Confirm" at bounding box center [422, 312] width 18 height 8
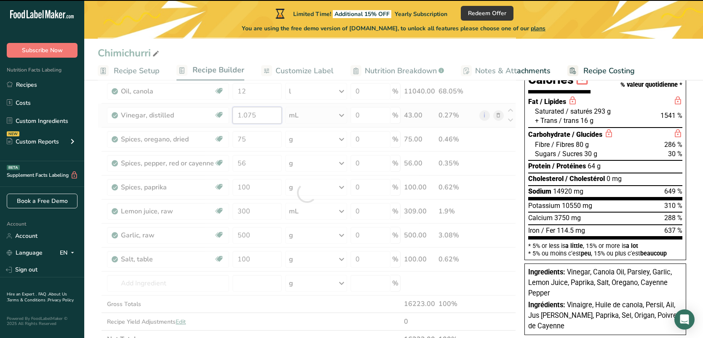
click at [244, 114] on input "1.075" at bounding box center [256, 115] width 49 height 17
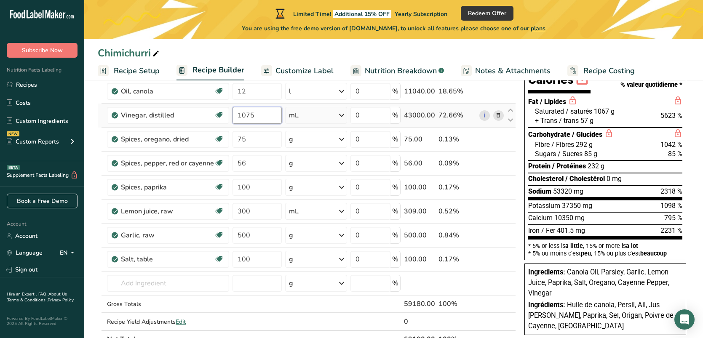
click at [261, 114] on input "1075" at bounding box center [256, 115] width 49 height 17
type input "1075"
click at [265, 138] on div "Ingredient * Amount * Unit * Waste * .a-a{fill:#347362;}.b-a{fill:#fff;} Grams …" at bounding box center [307, 192] width 418 height 311
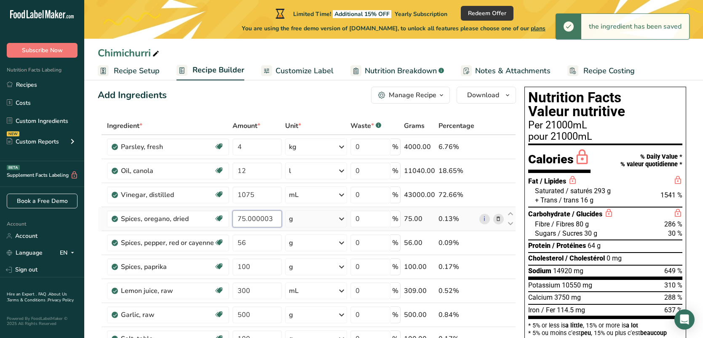
scroll to position [0, 0]
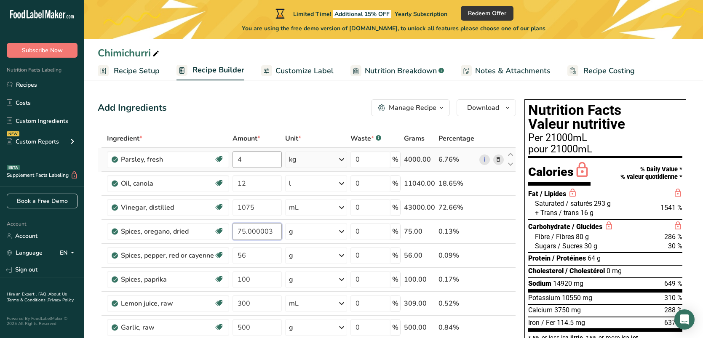
type input "75.000003"
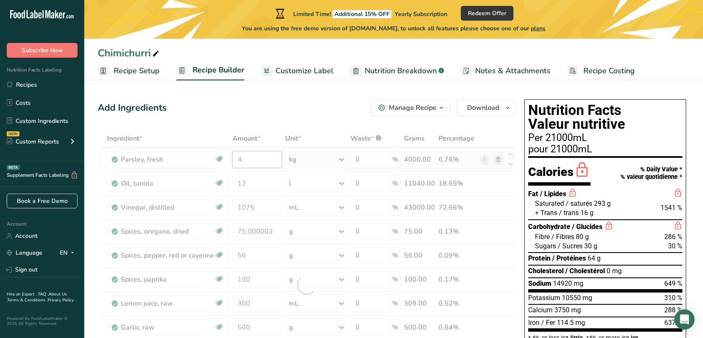
click at [264, 163] on div "Ingredient * Amount * Unit * Waste * .a-a{fill:#347362;}.b-a{fill:#fff;} Grams …" at bounding box center [307, 285] width 418 height 311
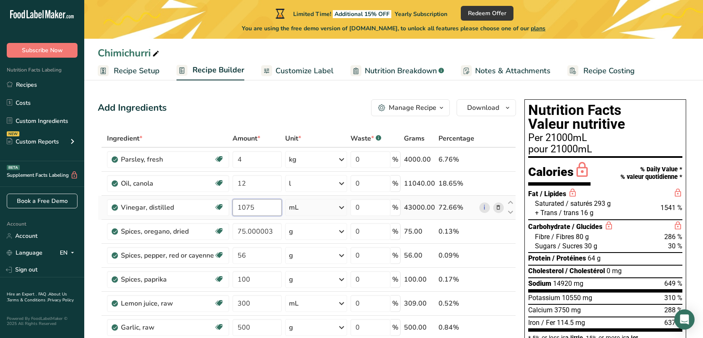
click at [255, 212] on input "1075" at bounding box center [256, 207] width 49 height 17
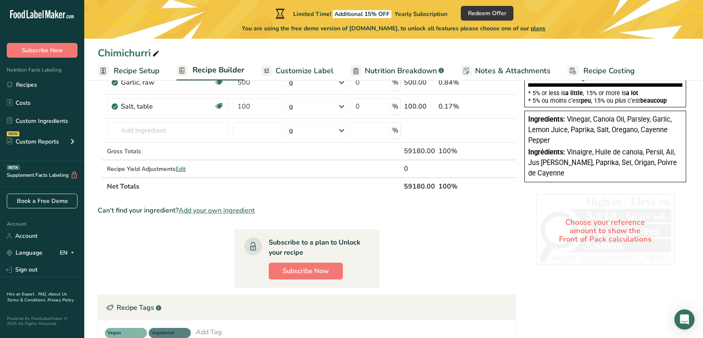
scroll to position [254, 0]
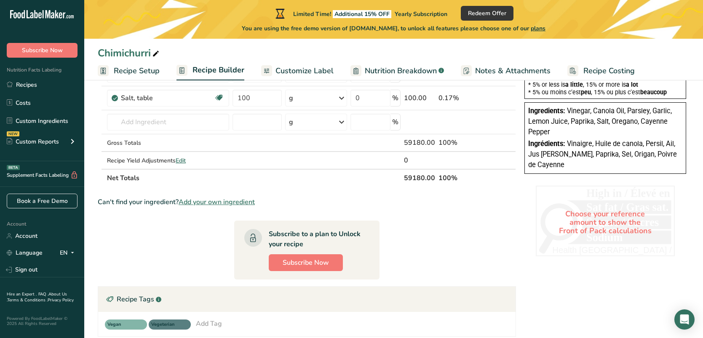
click at [182, 241] on section "Ingredient * Amount * Unit * Waste * .a-a{fill:#347362;}.b-a{fill:#fff;} Grams …" at bounding box center [307, 170] width 418 height 589
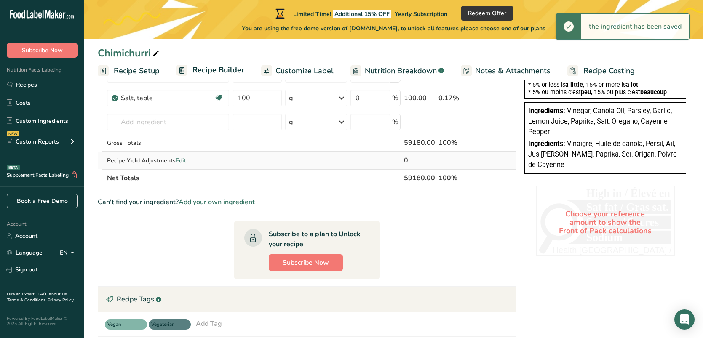
click at [183, 160] on span "Edit" at bounding box center [181, 161] width 10 height 8
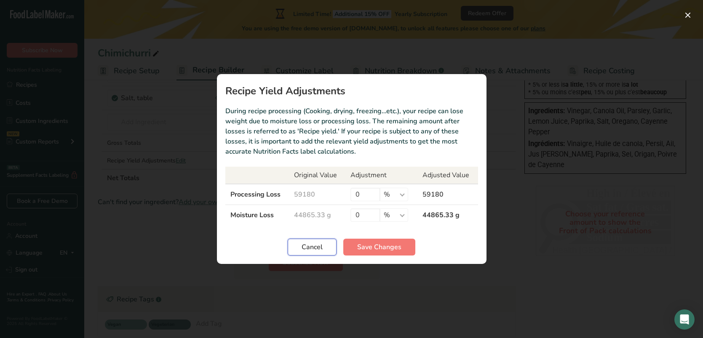
click at [312, 251] on span "Cancel" at bounding box center [312, 247] width 21 height 10
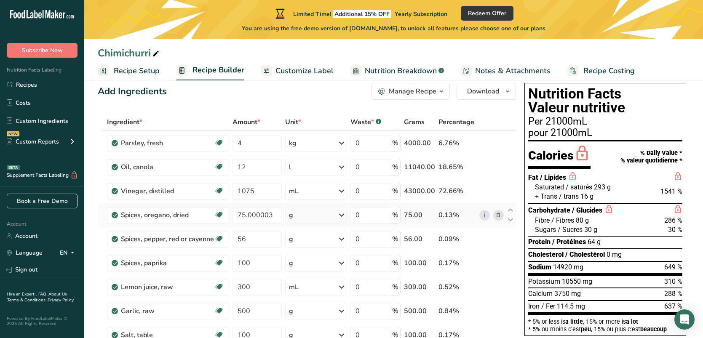
scroll to position [15, 0]
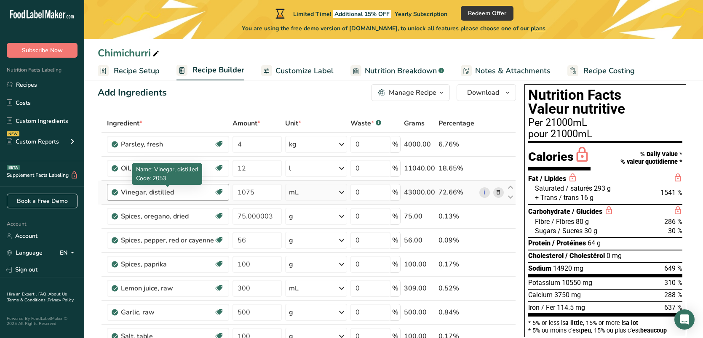
click at [191, 190] on div "Vinegar, distilled" at bounding box center [167, 192] width 93 height 10
click at [178, 192] on div "Vinegar, distilled" at bounding box center [167, 192] width 93 height 10
click at [174, 192] on div "Vinegar, distilled" at bounding box center [167, 192] width 93 height 10
click at [168, 192] on div "Vinegar, distilled" at bounding box center [167, 192] width 93 height 10
drag, startPoint x: 265, startPoint y: 193, endPoint x: 231, endPoint y: 190, distance: 34.7
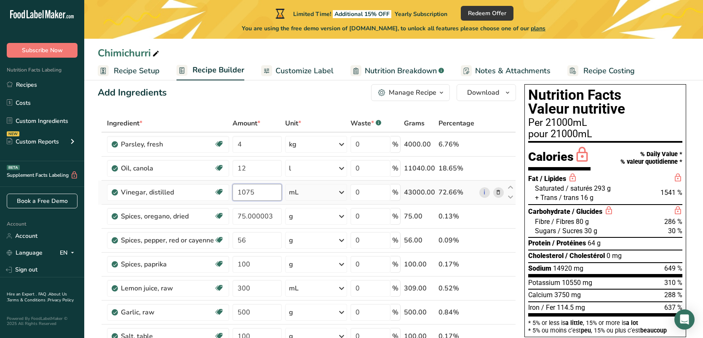
click at [231, 190] on td "1075" at bounding box center [257, 193] width 53 height 24
type input "1075"
click at [302, 117] on div "Ingredient * Amount * Unit * Waste * .a-a{fill:#347362;}.b-a{fill:#fff;} Grams …" at bounding box center [307, 270] width 418 height 311
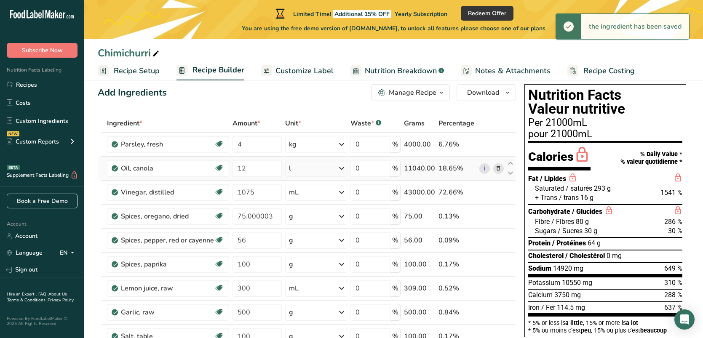
click at [294, 167] on div "l" at bounding box center [316, 168] width 62 height 17
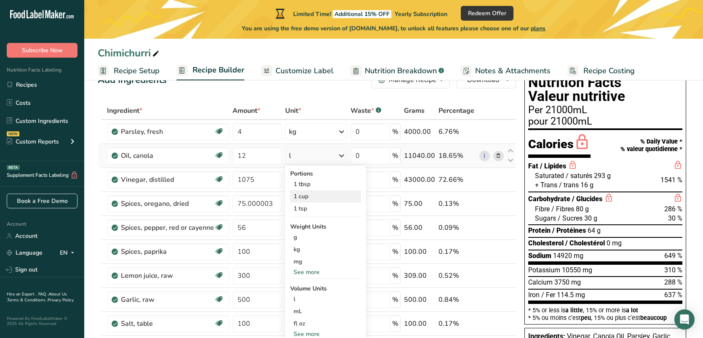
scroll to position [83, 0]
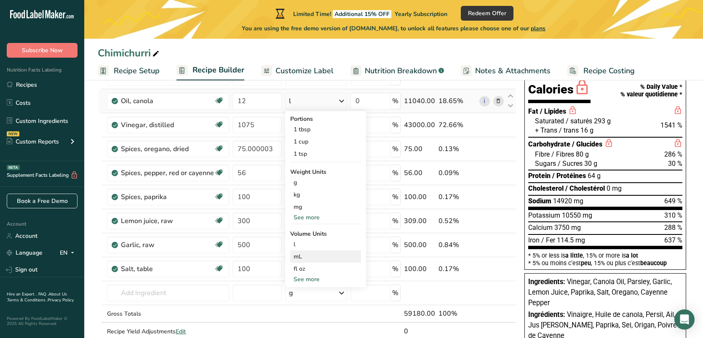
click at [302, 257] on div "mL" at bounding box center [326, 256] width 64 height 9
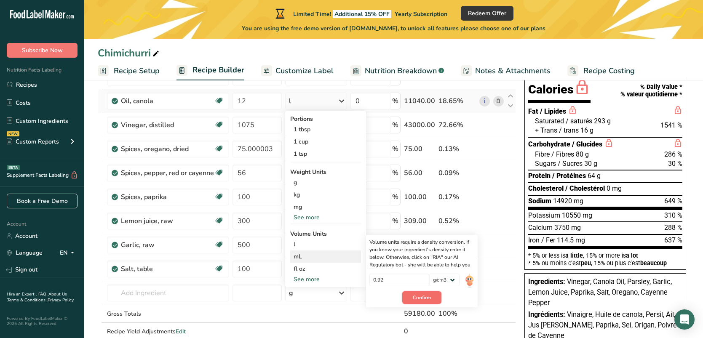
click at [419, 294] on span "Confirm" at bounding box center [422, 298] width 18 height 8
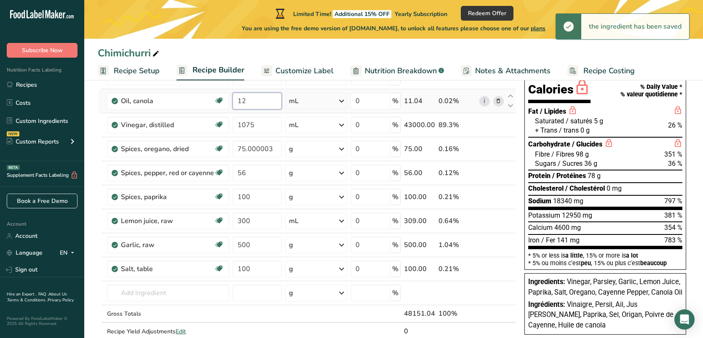
click at [251, 101] on input "12" at bounding box center [256, 101] width 49 height 17
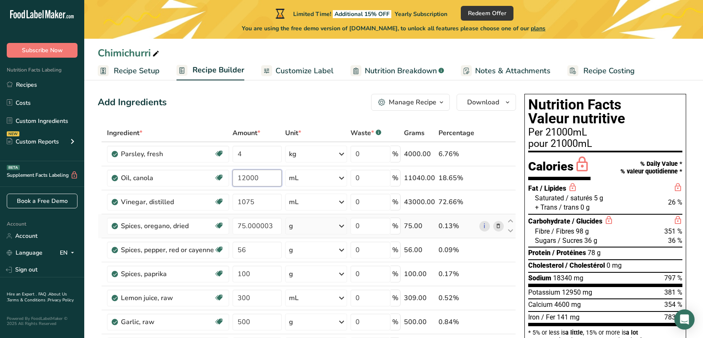
scroll to position [0, 0]
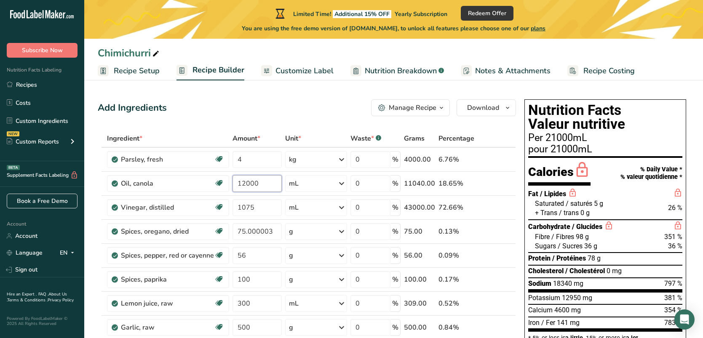
type input "12000"
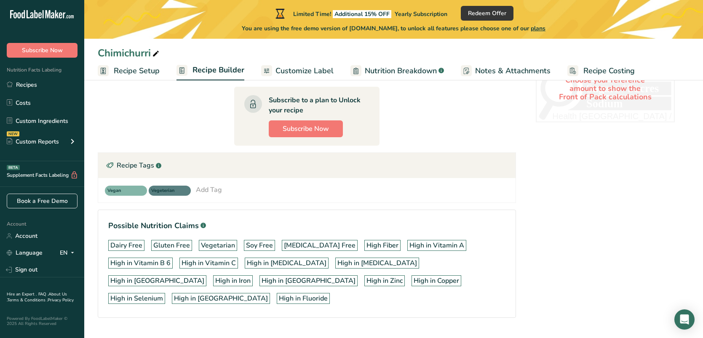
scroll to position [388, 0]
click at [310, 123] on span "Subscribe Now" at bounding box center [306, 128] width 46 height 10
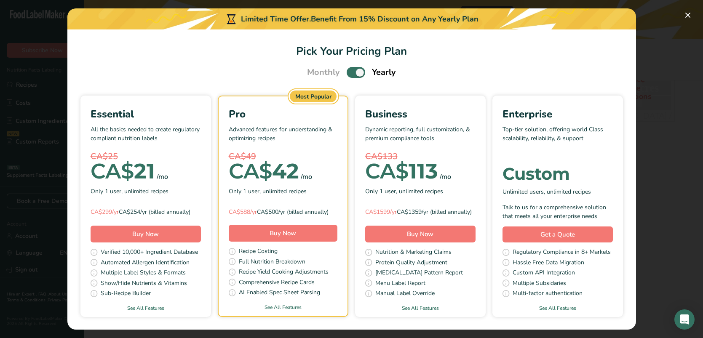
click at [352, 69] on span "Pick Your Pricing Plan Modal" at bounding box center [356, 72] width 19 height 11
click at [352, 70] on input "Pick Your Pricing Plan Modal" at bounding box center [349, 72] width 5 height 5
checkbox input "false"
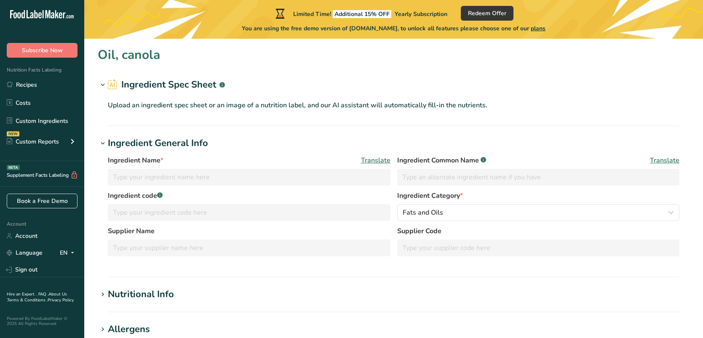
type input "Oil, canola"
type input "Canola Oil"
